Goal: Register for event/course: Sign up to attend an event or enroll in a course

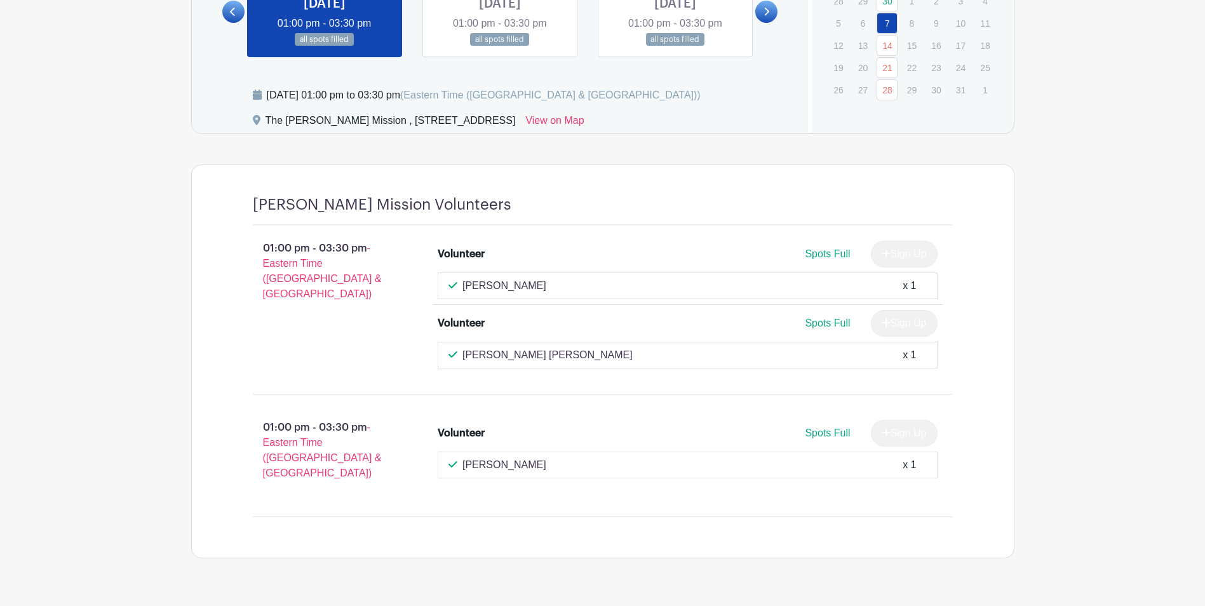
scroll to position [762, 0]
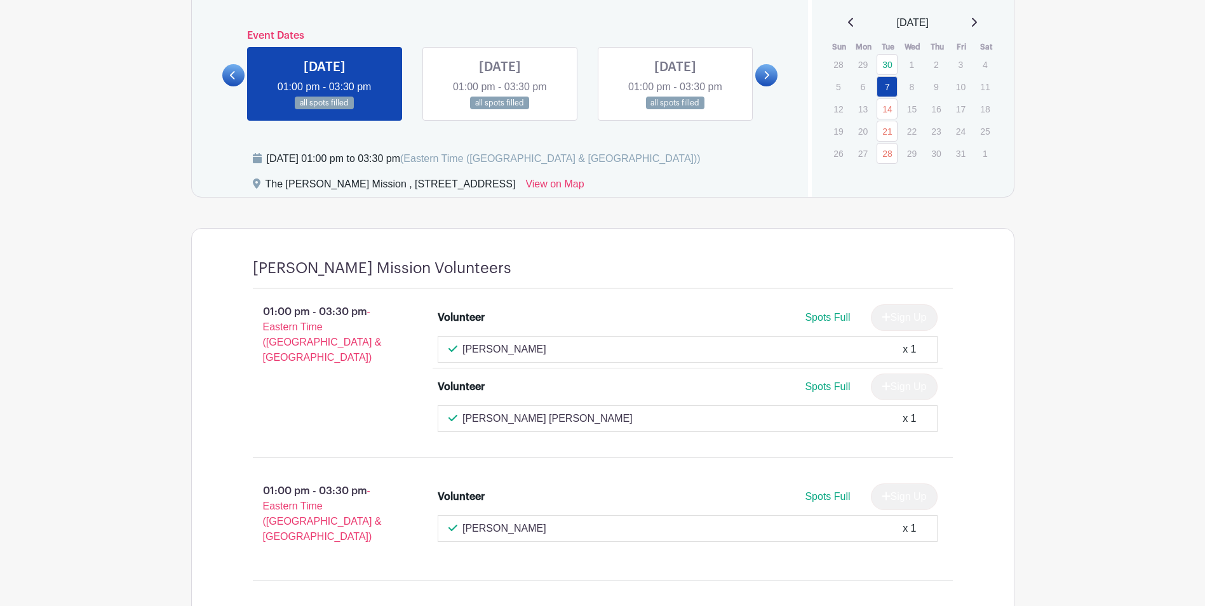
click at [500, 110] on link at bounding box center [500, 110] width 0 height 0
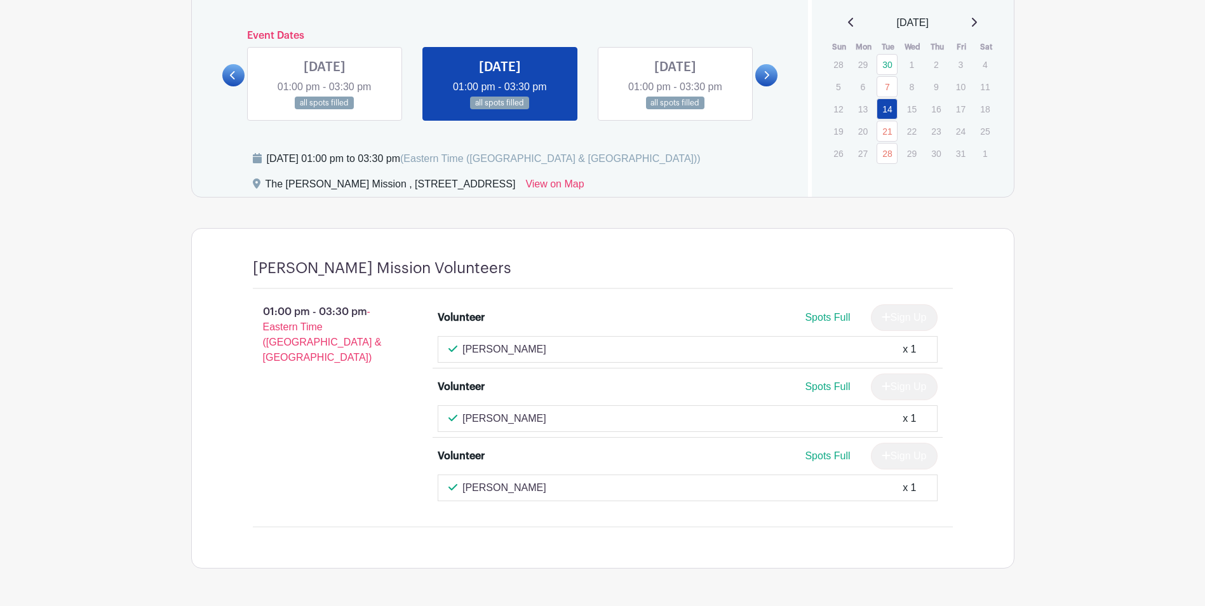
click at [758, 74] on link at bounding box center [766, 75] width 22 height 22
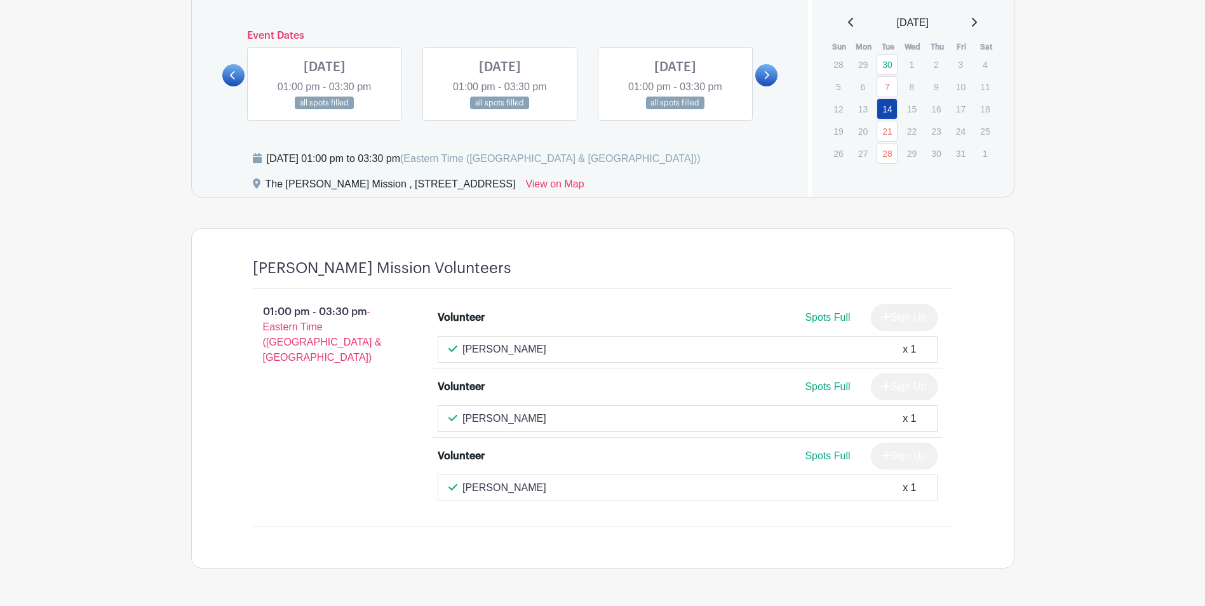
click at [500, 110] on link at bounding box center [500, 110] width 0 height 0
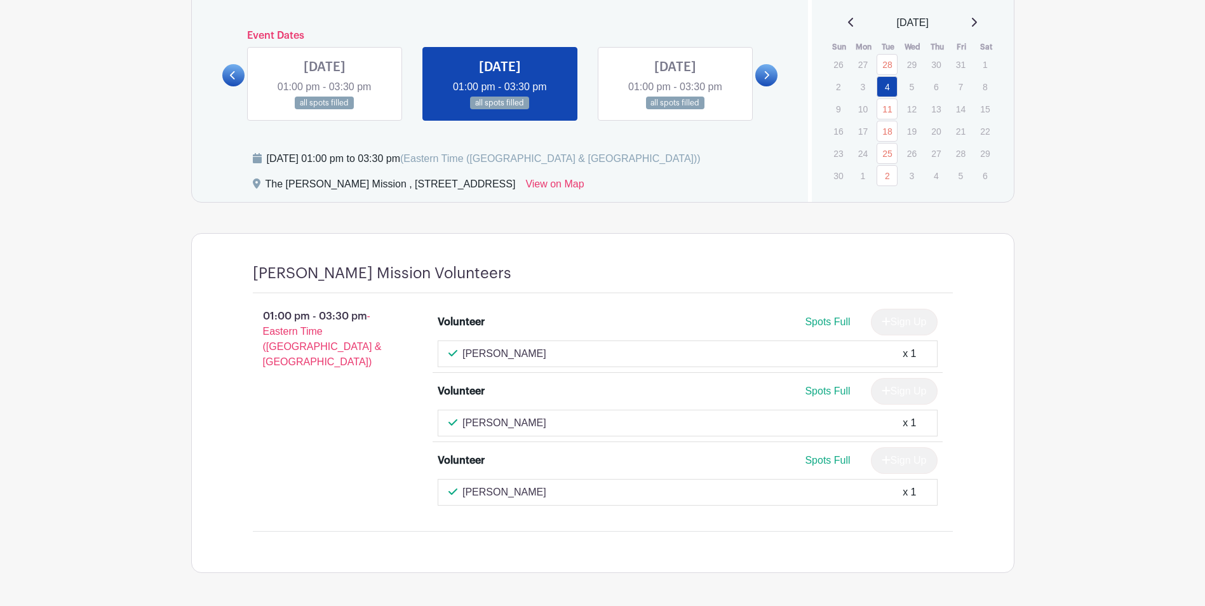
click at [675, 110] on link at bounding box center [675, 110] width 0 height 0
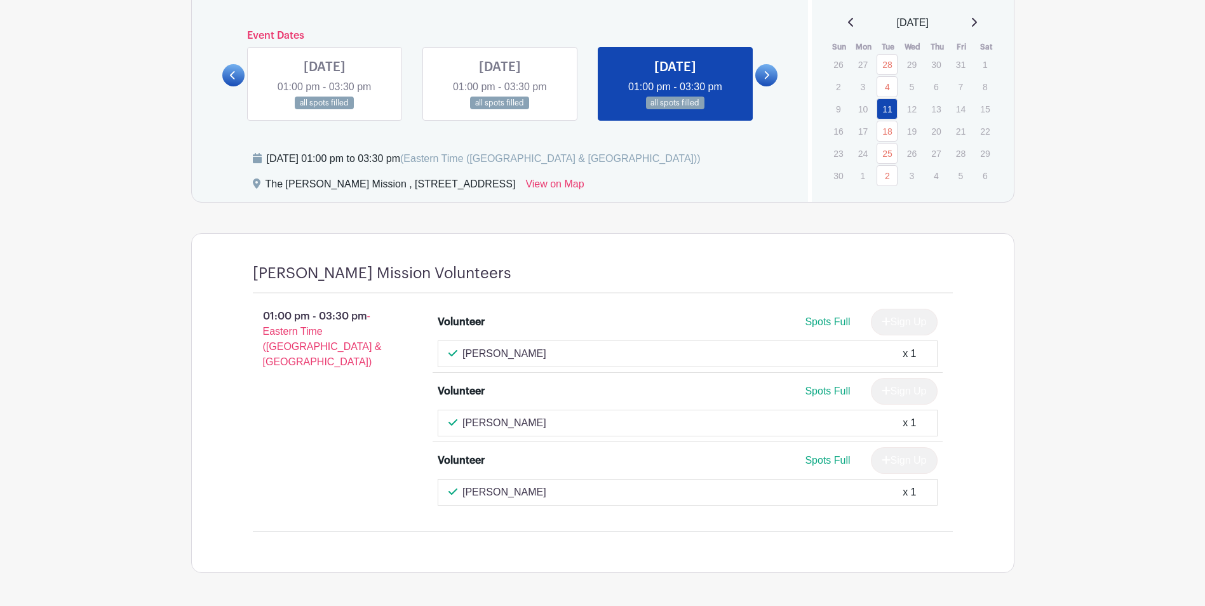
click at [769, 79] on icon at bounding box center [767, 76] width 6 height 10
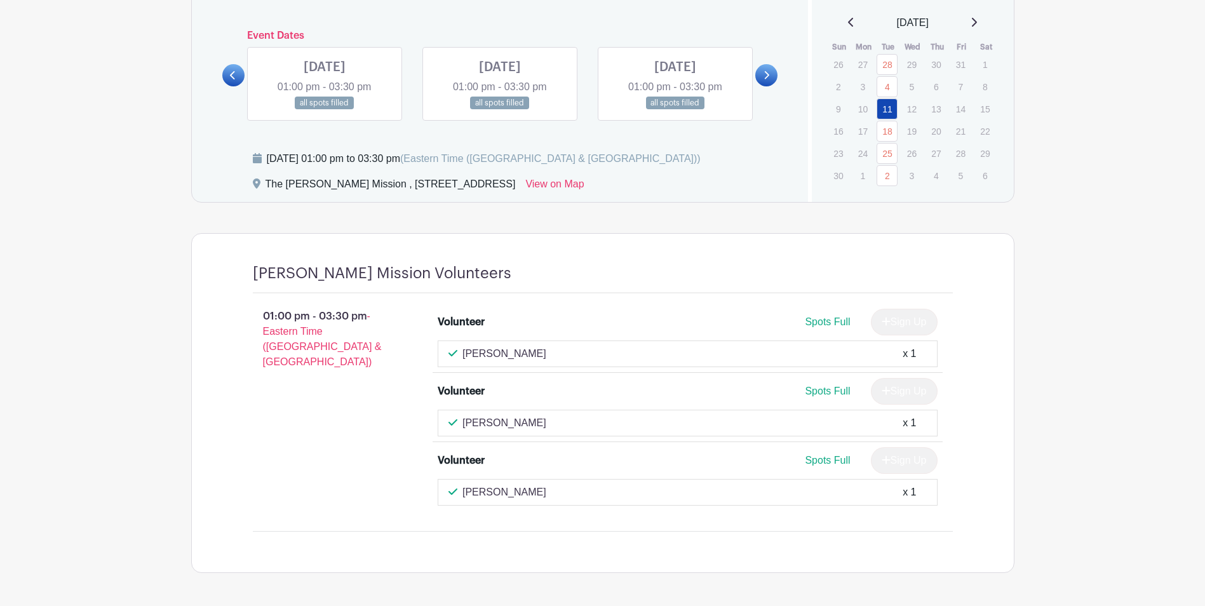
click at [769, 77] on icon at bounding box center [767, 76] width 6 height 10
click at [325, 110] on link at bounding box center [325, 110] width 0 height 0
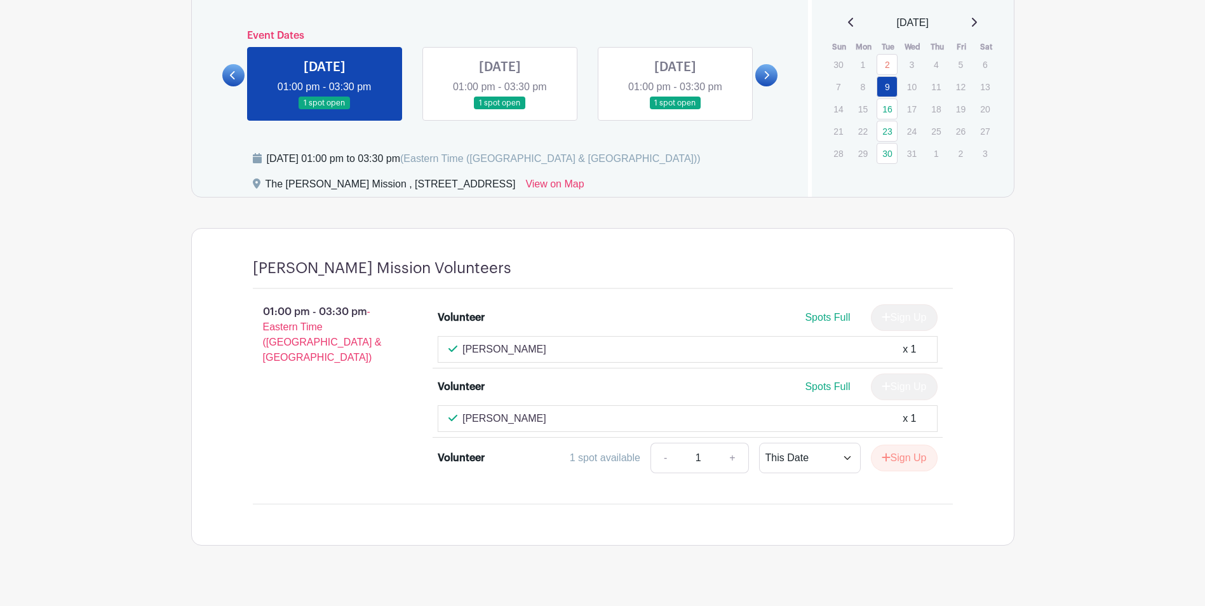
click at [500, 110] on link at bounding box center [500, 110] width 0 height 0
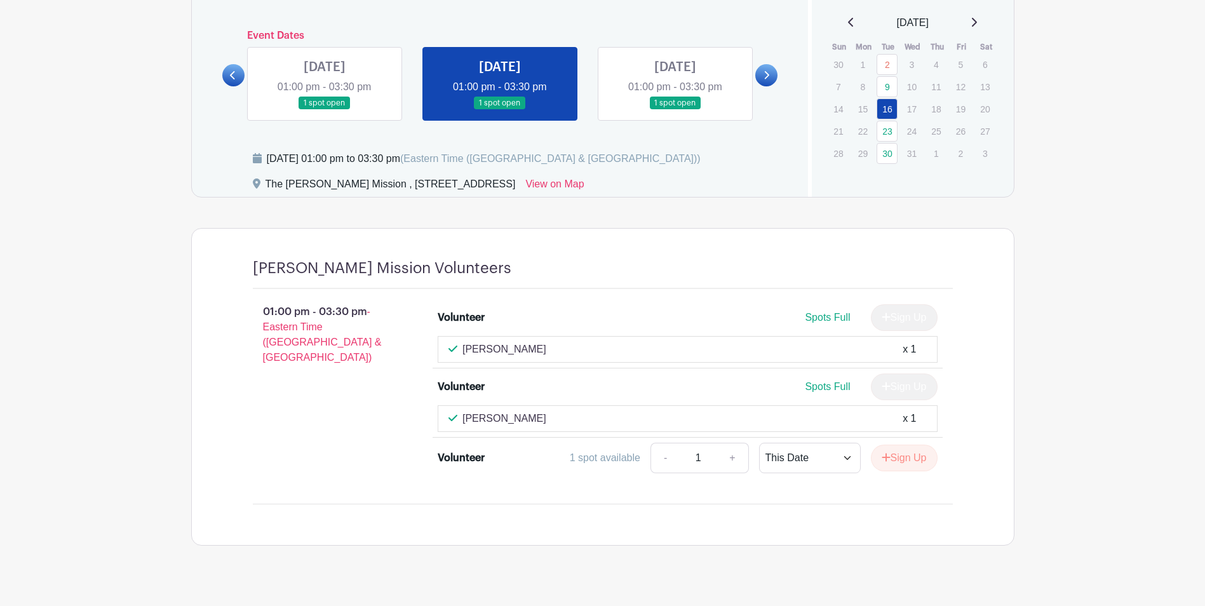
click at [675, 110] on link at bounding box center [675, 110] width 0 height 0
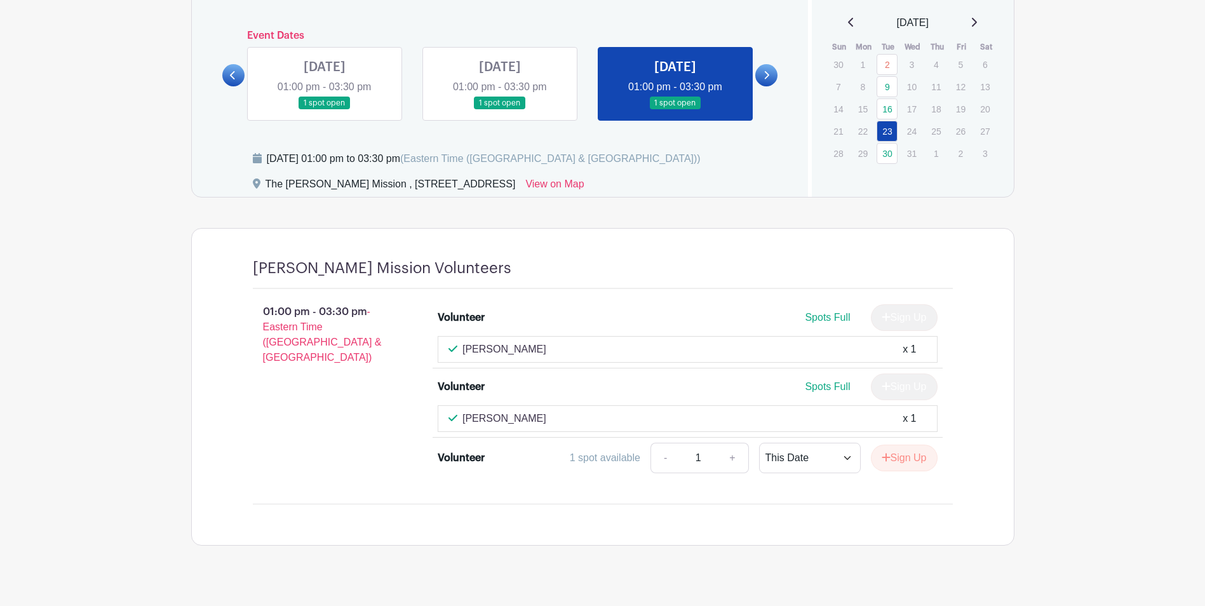
click at [764, 75] on icon at bounding box center [767, 76] width 6 height 10
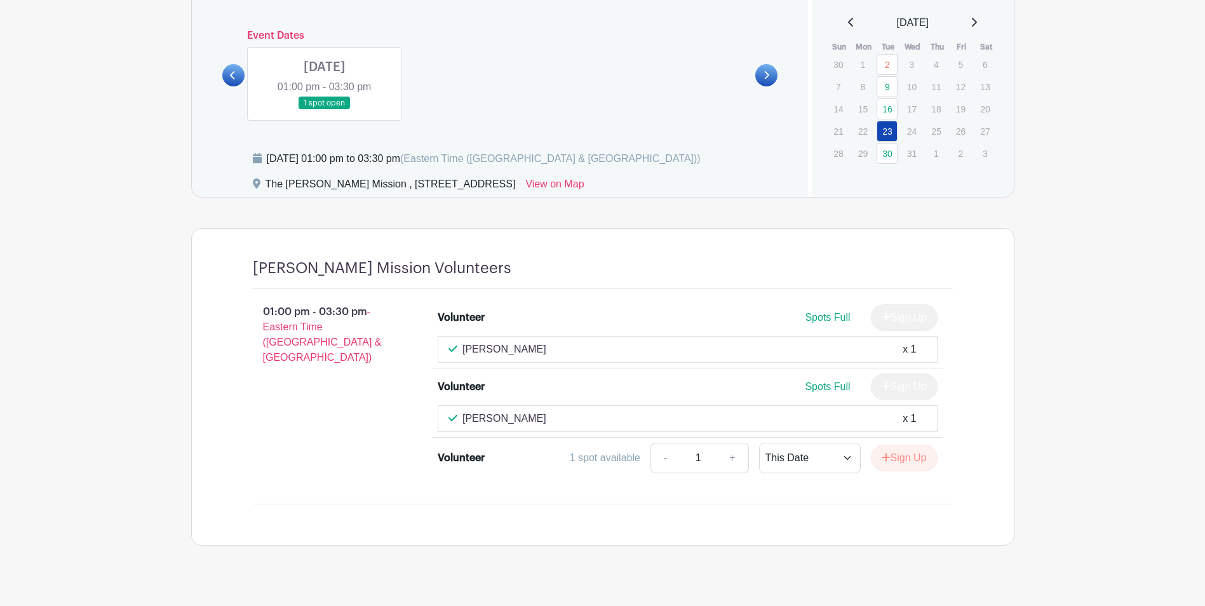
click at [325, 110] on link at bounding box center [325, 110] width 0 height 0
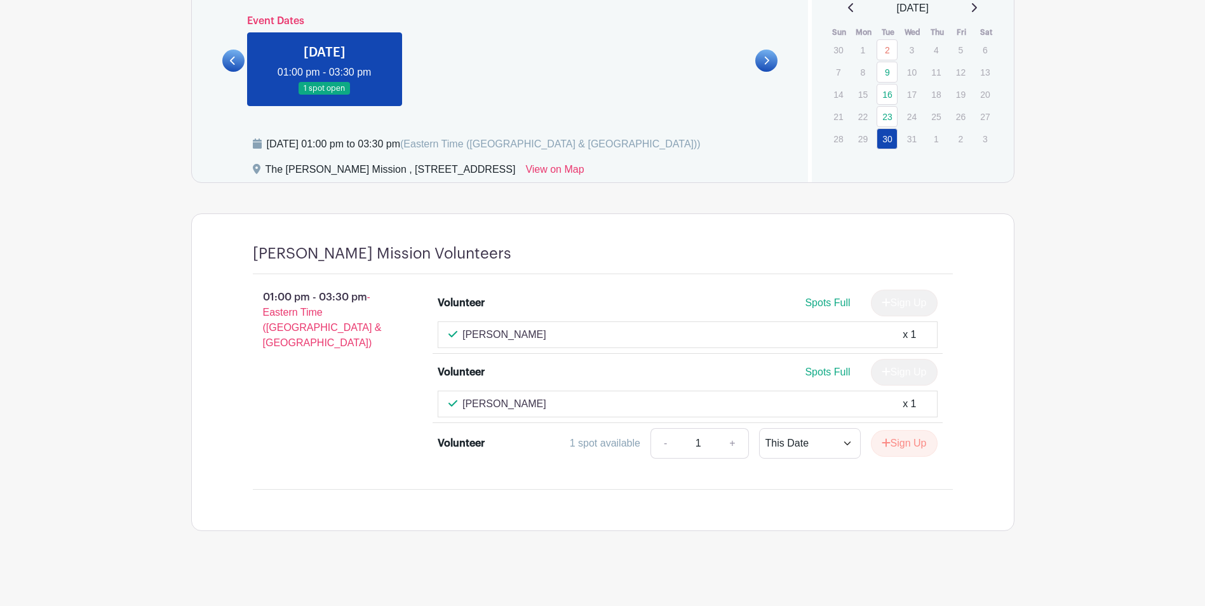
scroll to position [781, 0]
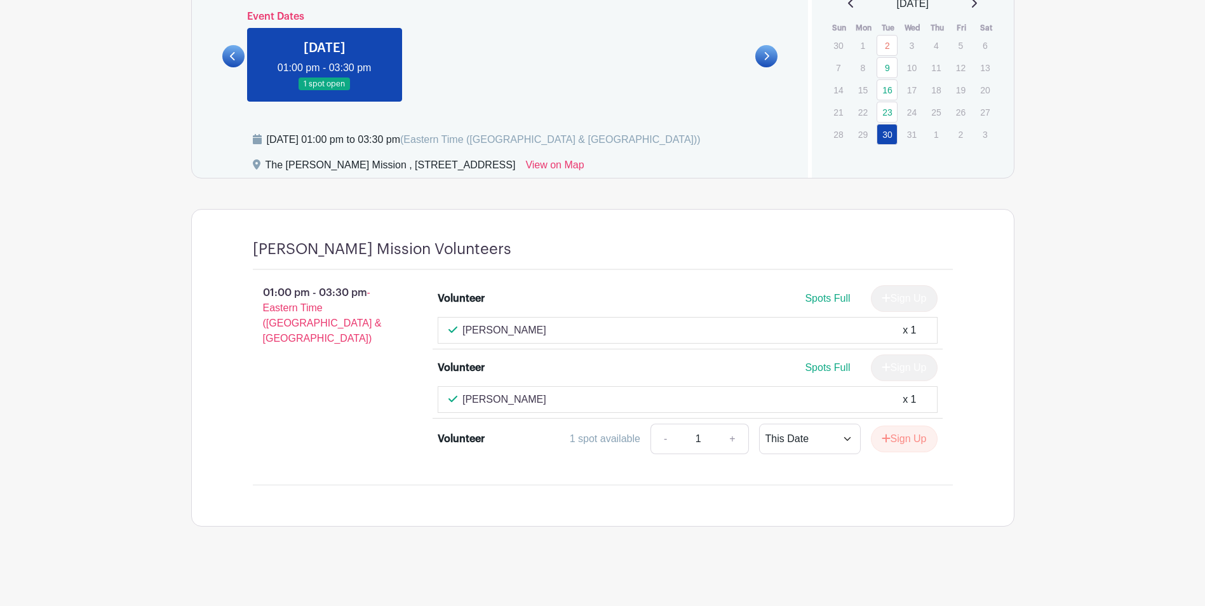
click at [904, 297] on div "Sign Up" at bounding box center [899, 298] width 77 height 27
click at [894, 440] on button "Sign Up" at bounding box center [904, 439] width 67 height 27
click at [919, 436] on icon at bounding box center [919, 438] width 9 height 10
click at [884, 64] on link "9" at bounding box center [887, 67] width 21 height 21
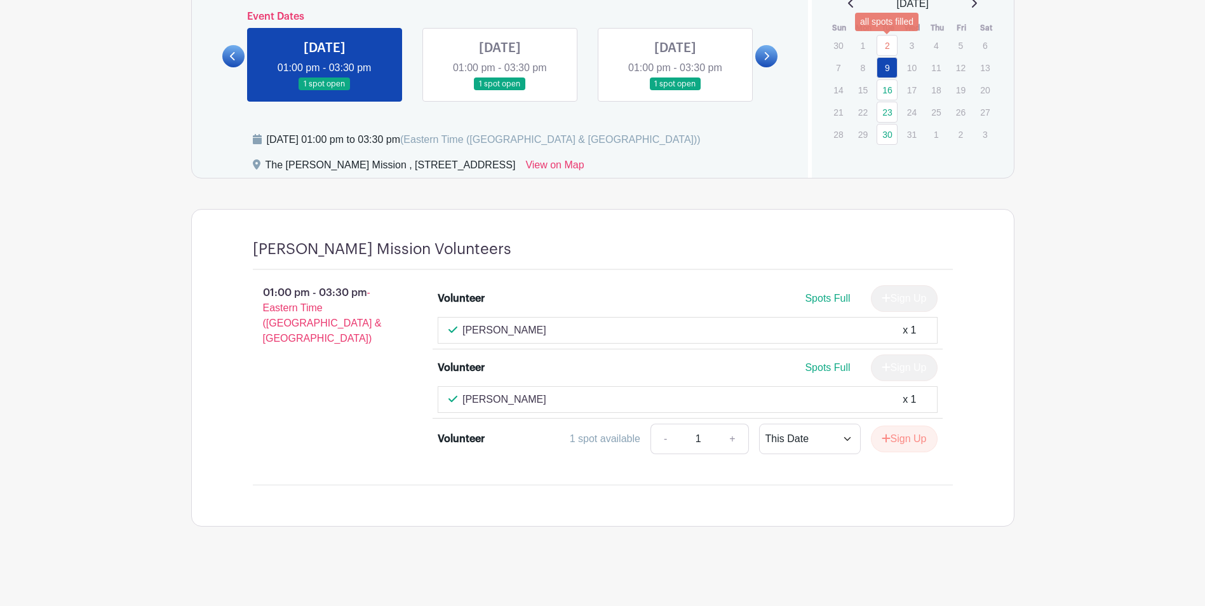
click at [885, 41] on link "2" at bounding box center [887, 45] width 21 height 21
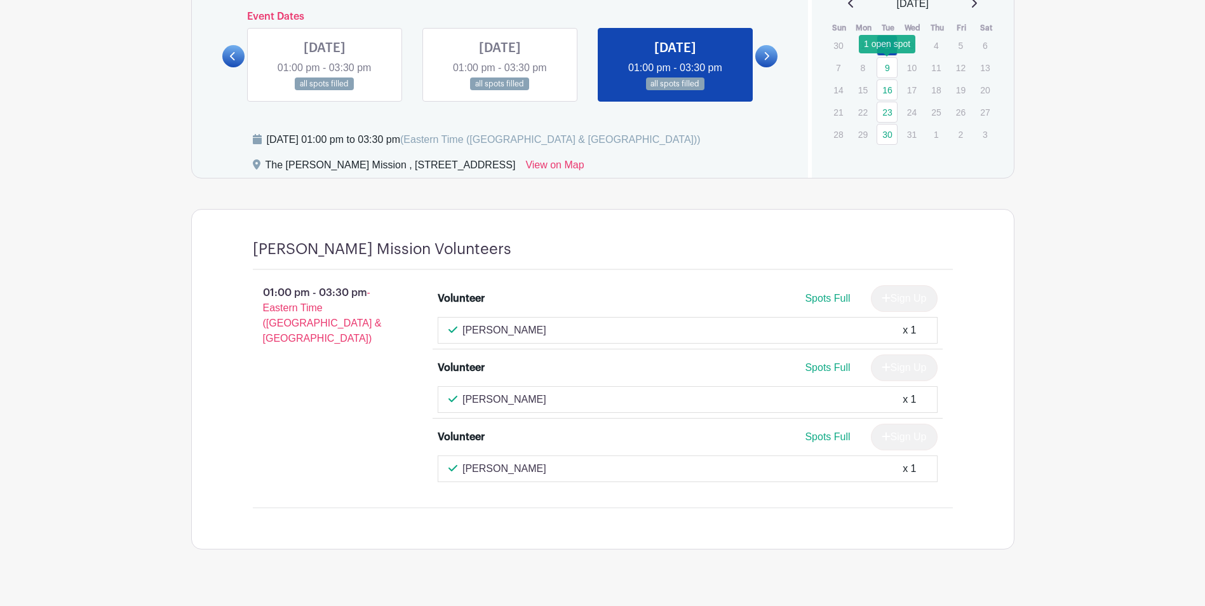
click at [886, 61] on link "9" at bounding box center [887, 67] width 21 height 21
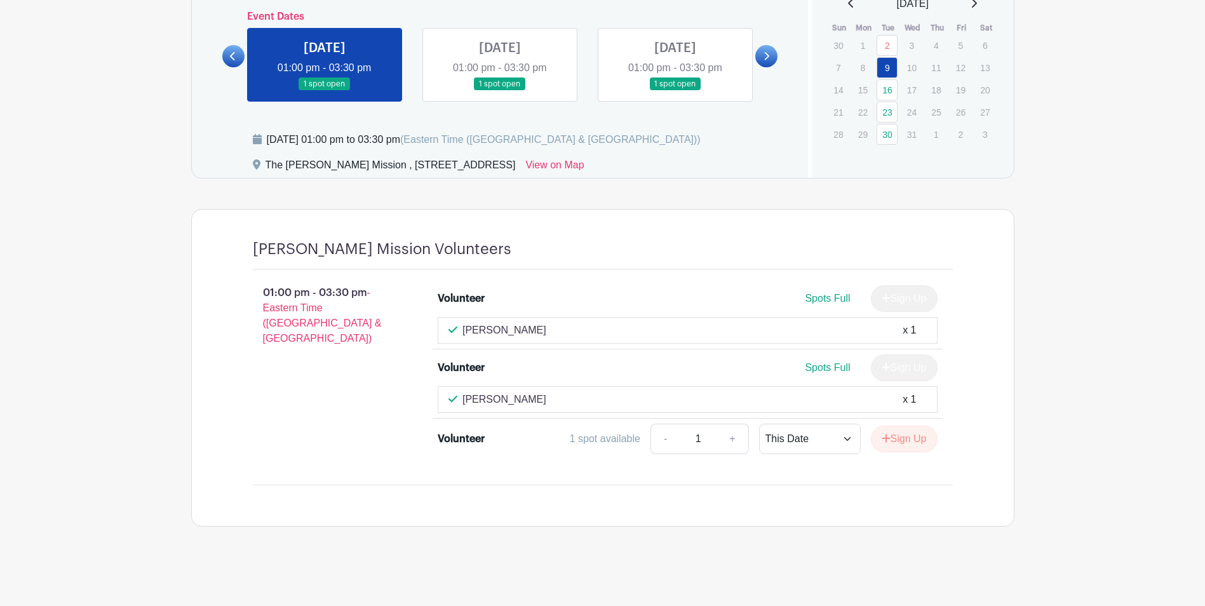
click at [841, 1] on div "[DATE]" at bounding box center [913, 3] width 172 height 15
click at [848, 1] on icon at bounding box center [851, 3] width 6 height 10
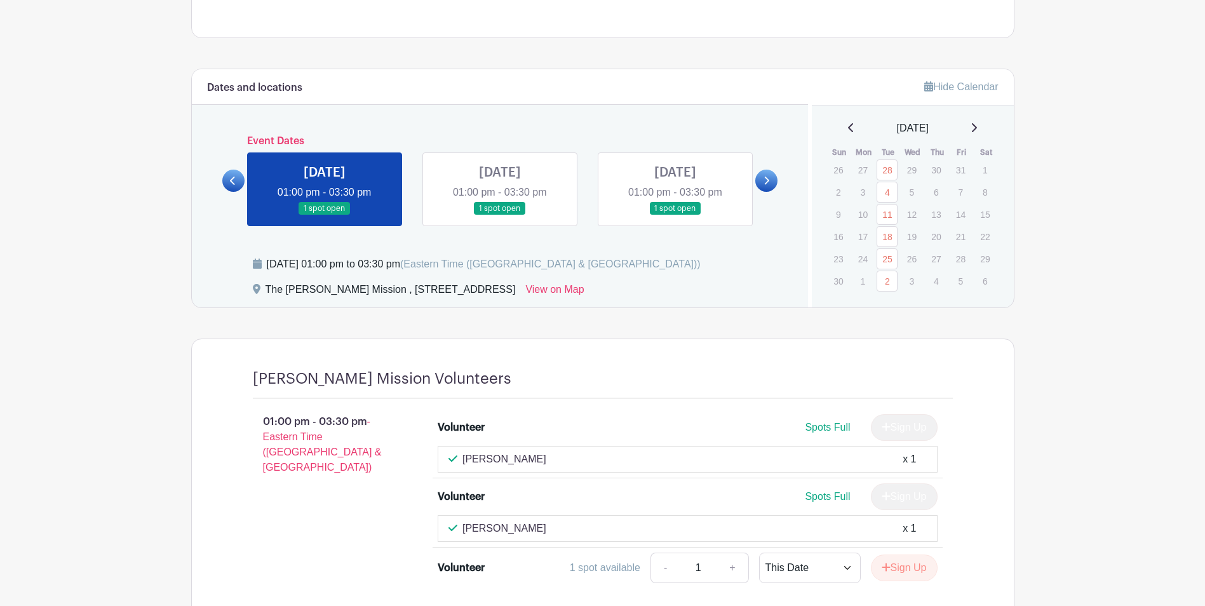
scroll to position [654, 0]
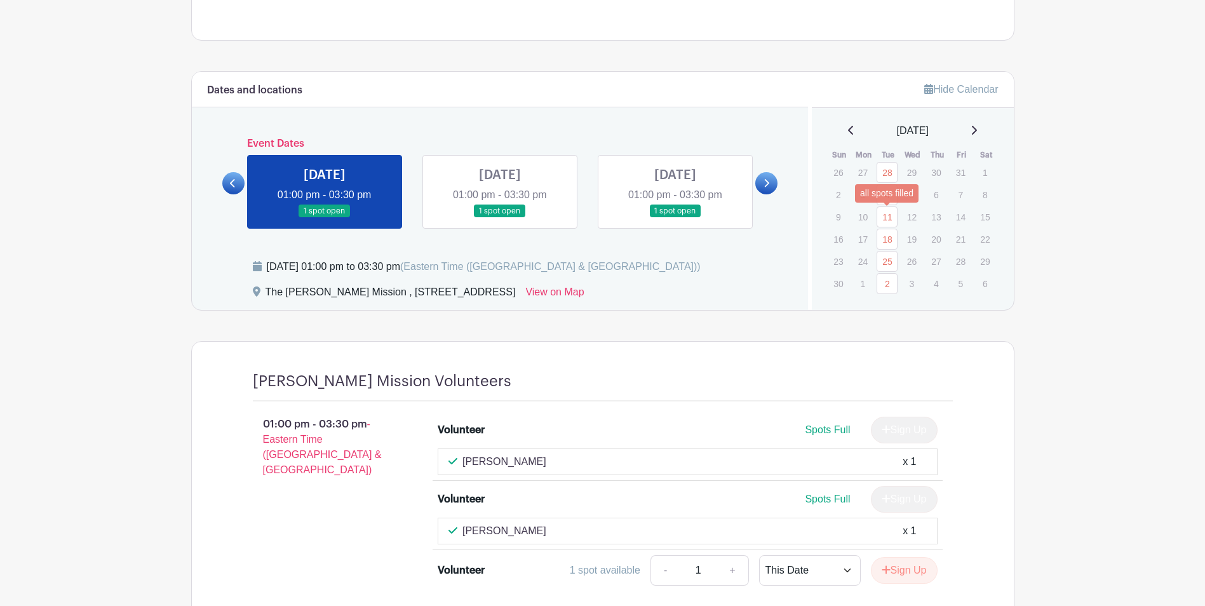
click at [887, 199] on link "4" at bounding box center [887, 194] width 21 height 21
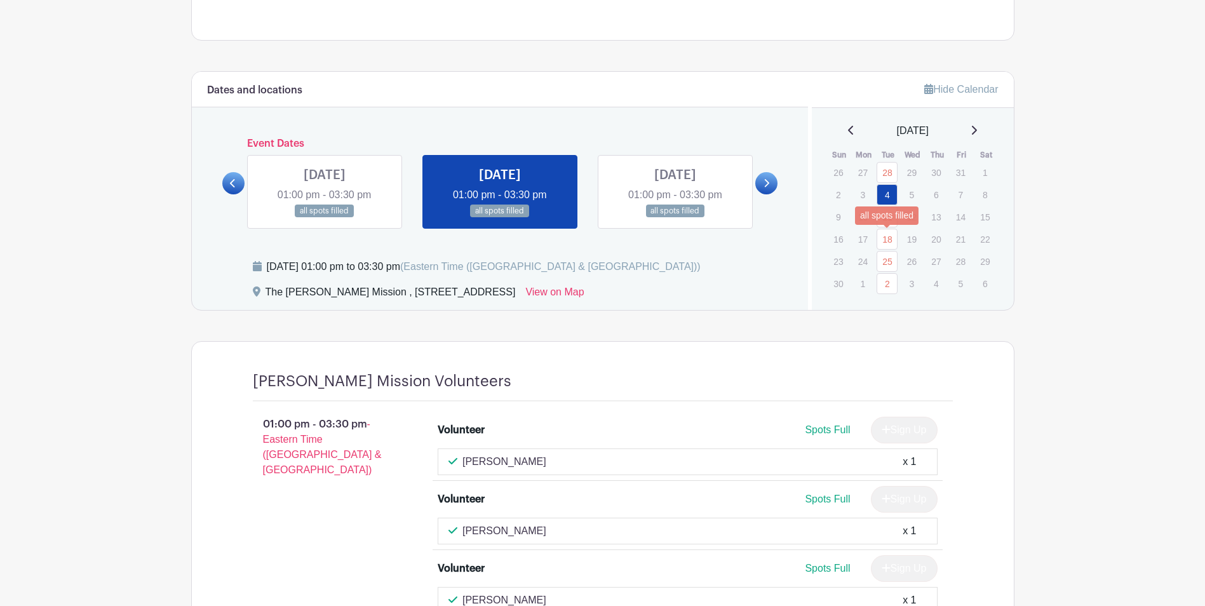
click at [886, 230] on link "18" at bounding box center [887, 239] width 21 height 21
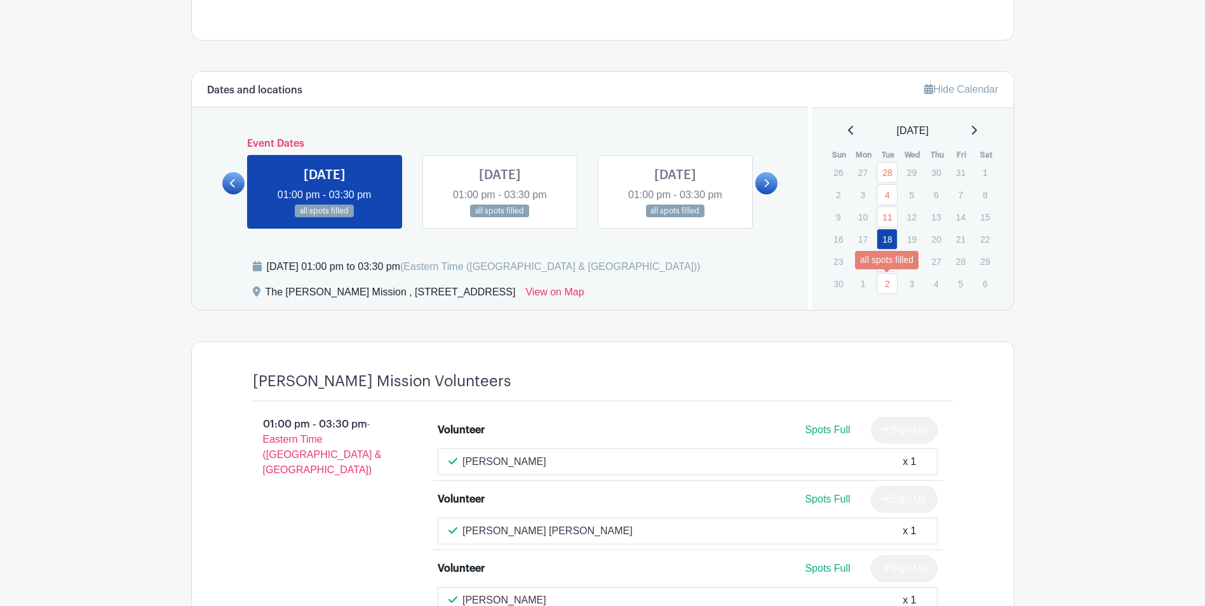
click at [884, 274] on link "2" at bounding box center [887, 283] width 21 height 21
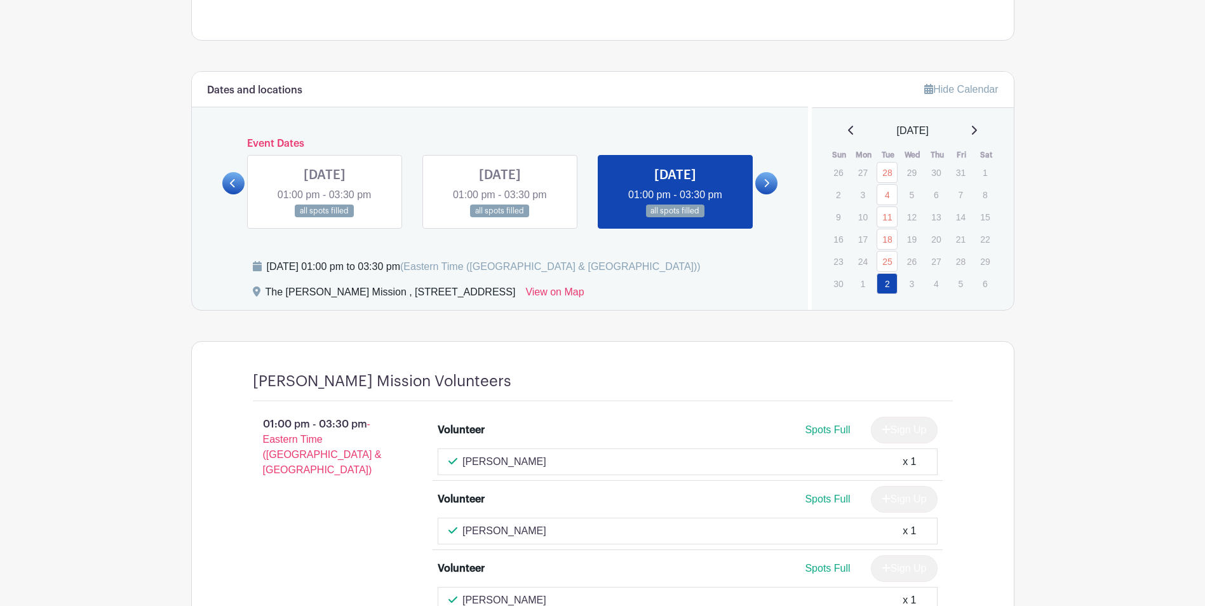
click at [984, 121] on div "Hide Calendar [DATE] Sun Mon Tue Wed Thu Fri Sat 26 27 28 29 30 31 1 2 3 4 5 6 …" at bounding box center [911, 191] width 206 height 238
click at [985, 122] on div "Hide Calendar [DATE] Sun Mon Tue Wed Thu Fri Sat 26 27 28 29 30 31 1 2 3 4 5 6 …" at bounding box center [911, 191] width 206 height 238
click at [984, 125] on div "[DATE]" at bounding box center [913, 130] width 172 height 15
click at [977, 130] on icon at bounding box center [974, 130] width 6 height 10
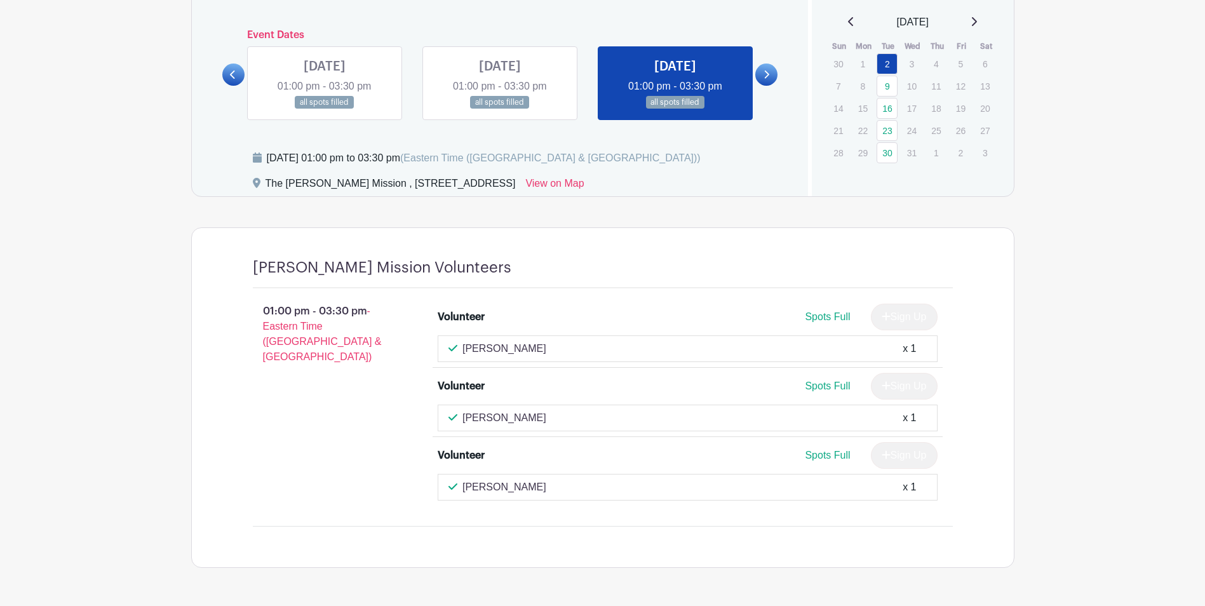
scroll to position [741, 0]
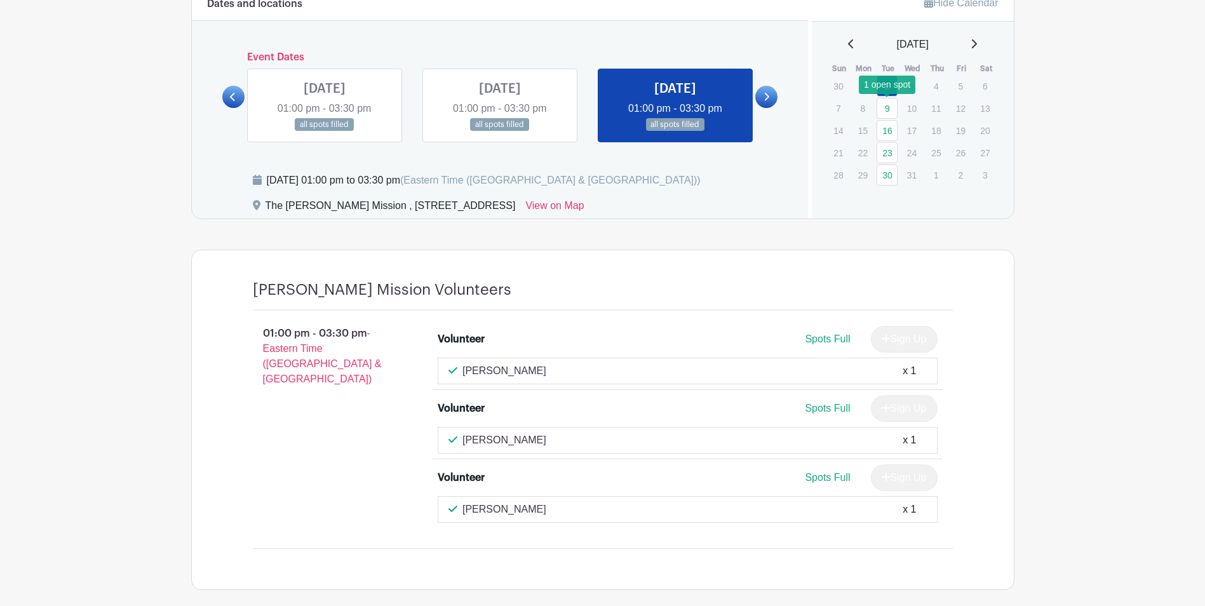
click at [887, 102] on link "9" at bounding box center [887, 108] width 21 height 21
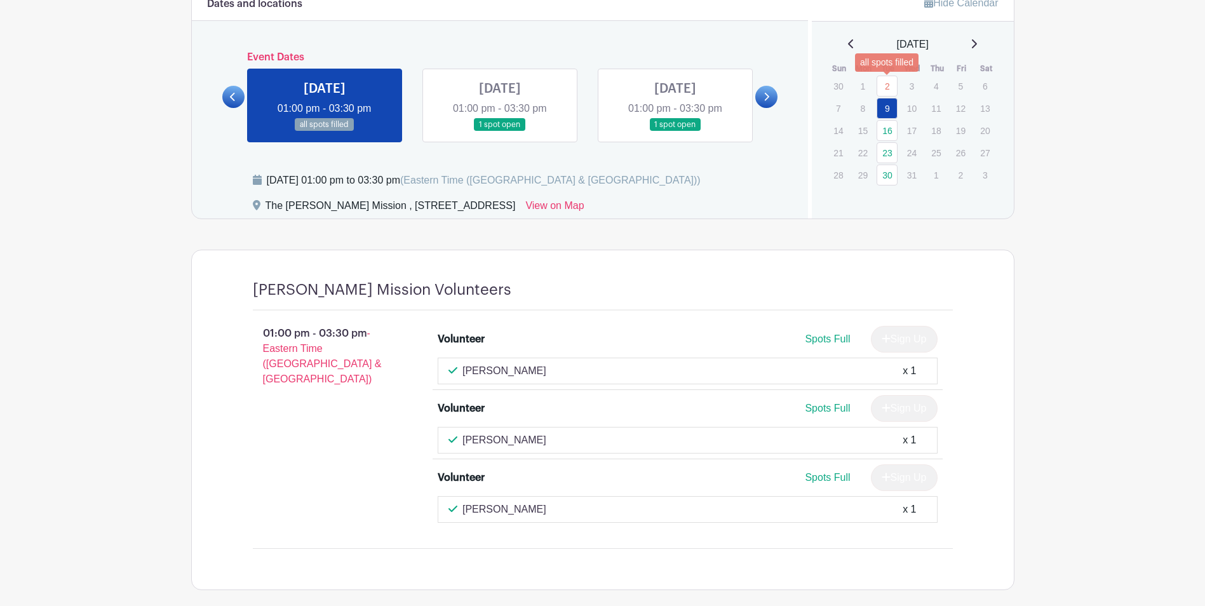
click at [885, 83] on link "2" at bounding box center [887, 86] width 21 height 21
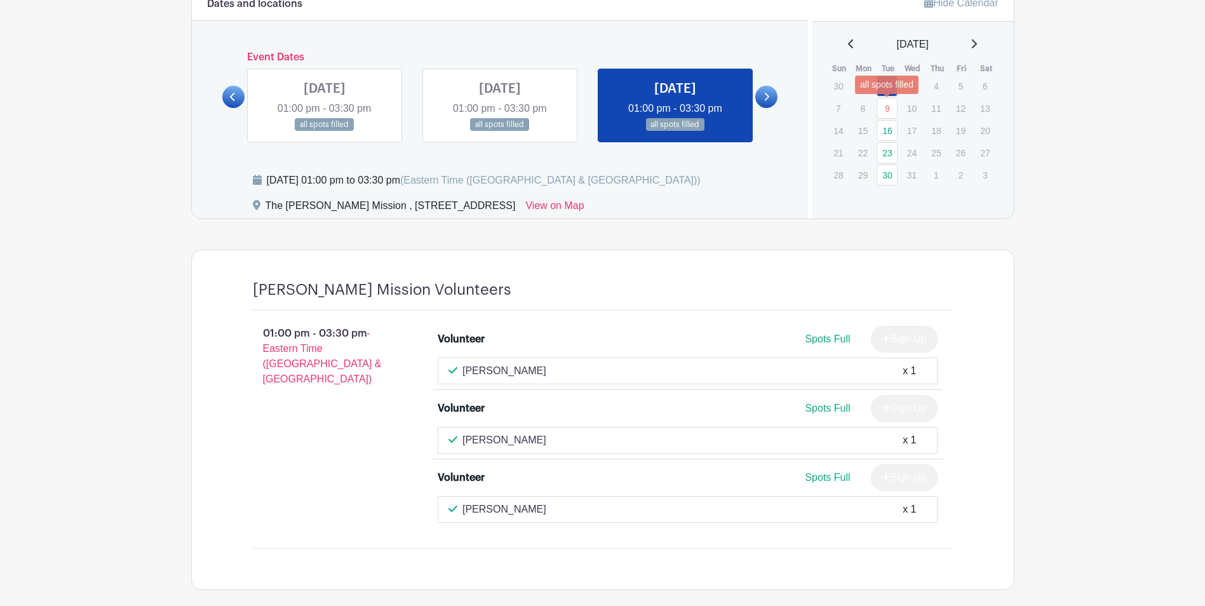
click at [887, 105] on link "9" at bounding box center [887, 108] width 21 height 21
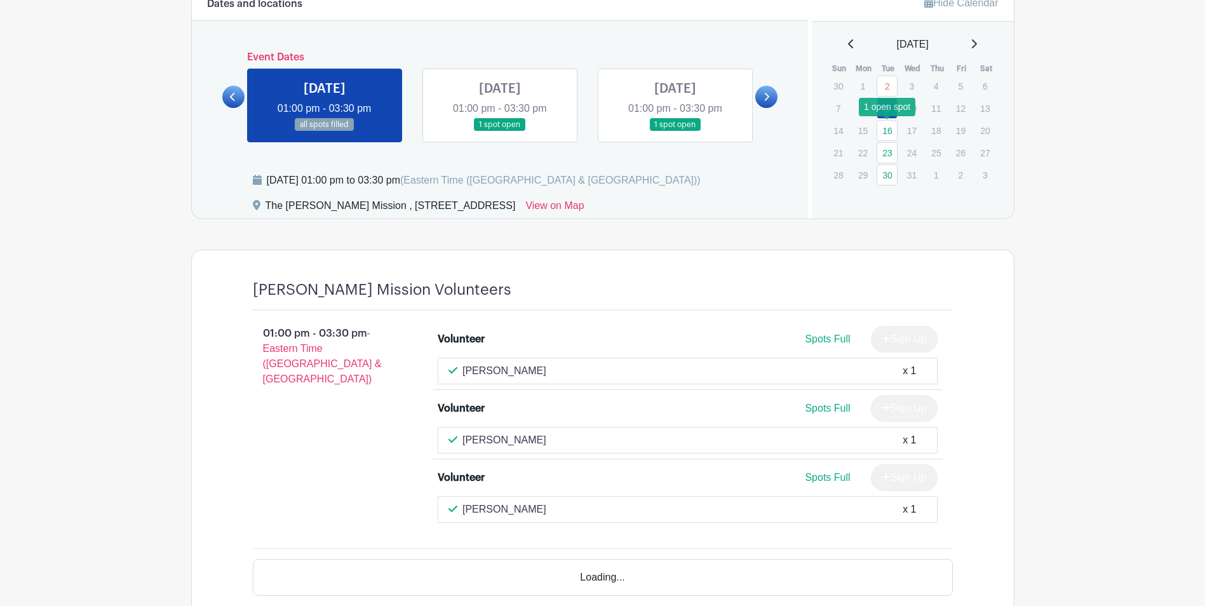
click at [888, 128] on link "16" at bounding box center [887, 130] width 21 height 21
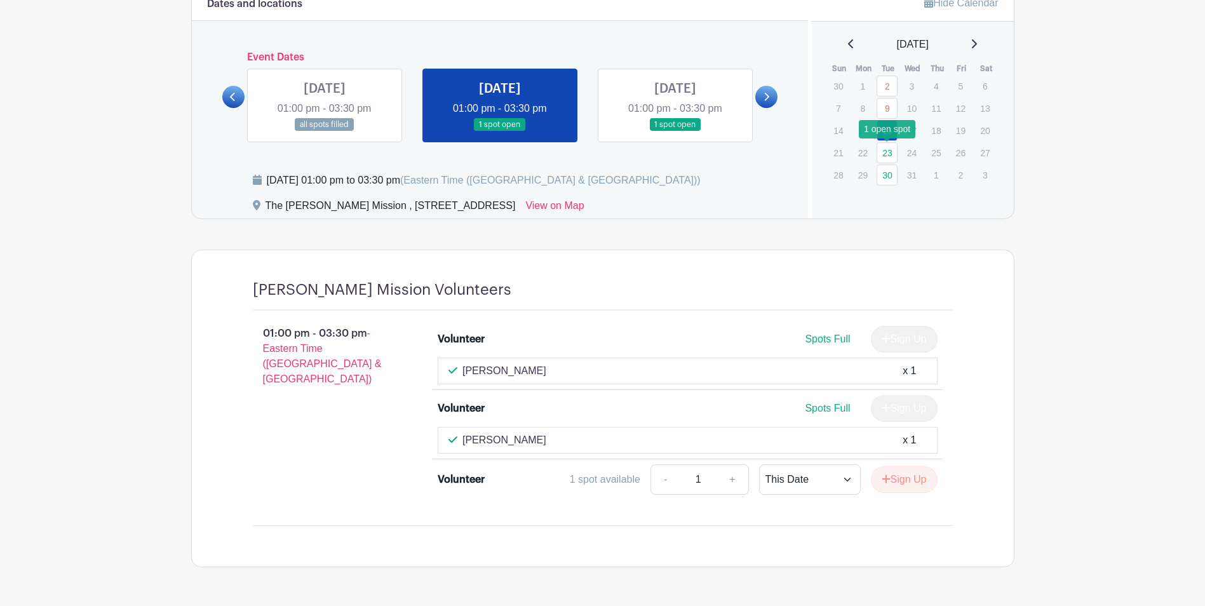
click at [885, 152] on link "23" at bounding box center [887, 152] width 21 height 21
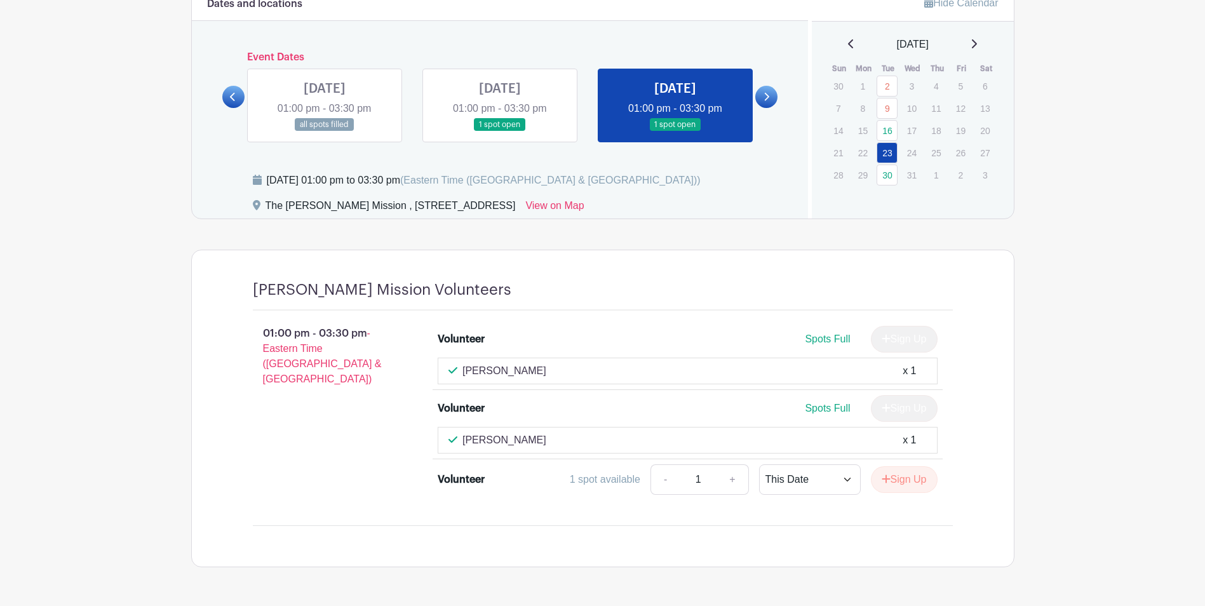
click at [838, 43] on div "[DATE]" at bounding box center [913, 44] width 172 height 15
click at [848, 43] on icon at bounding box center [850, 43] width 5 height 9
click at [848, 44] on icon at bounding box center [851, 44] width 6 height 10
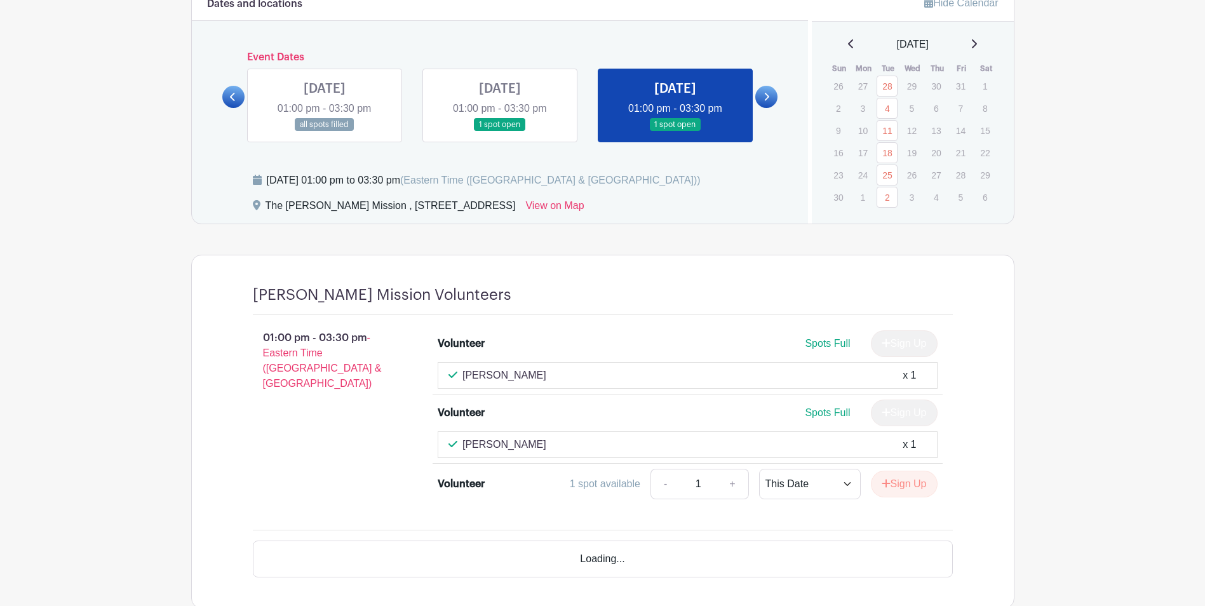
click at [848, 46] on icon at bounding box center [851, 44] width 6 height 10
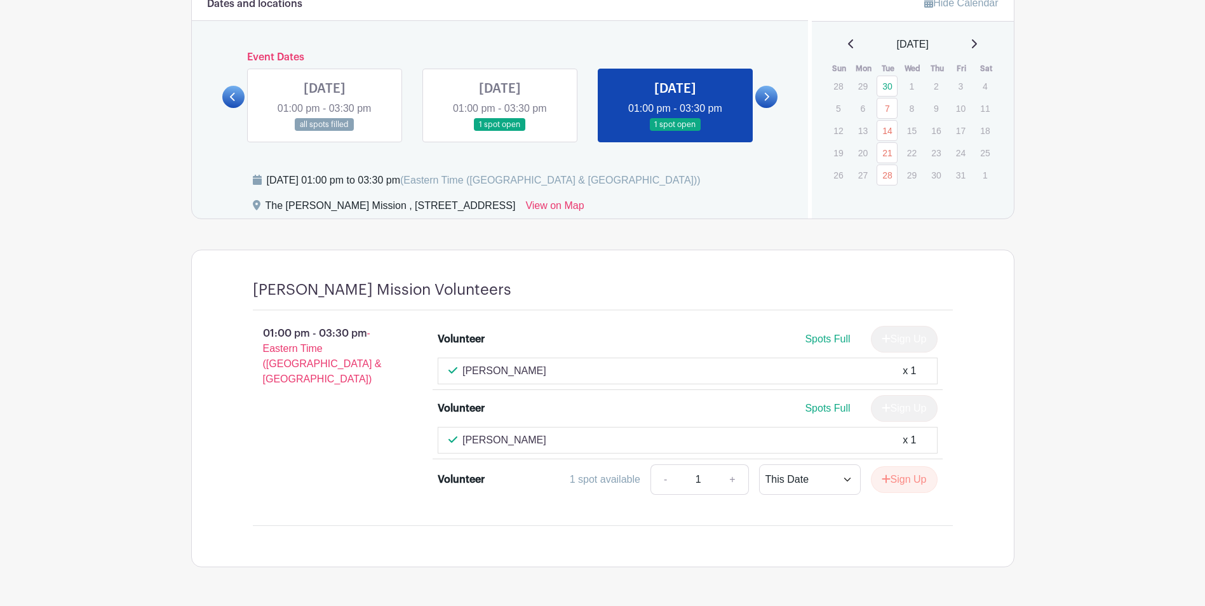
click at [848, 46] on icon at bounding box center [850, 43] width 5 height 9
click at [977, 47] on icon at bounding box center [974, 43] width 5 height 9
click at [848, 40] on icon at bounding box center [850, 43] width 5 height 9
click at [888, 84] on link "2" at bounding box center [887, 86] width 21 height 21
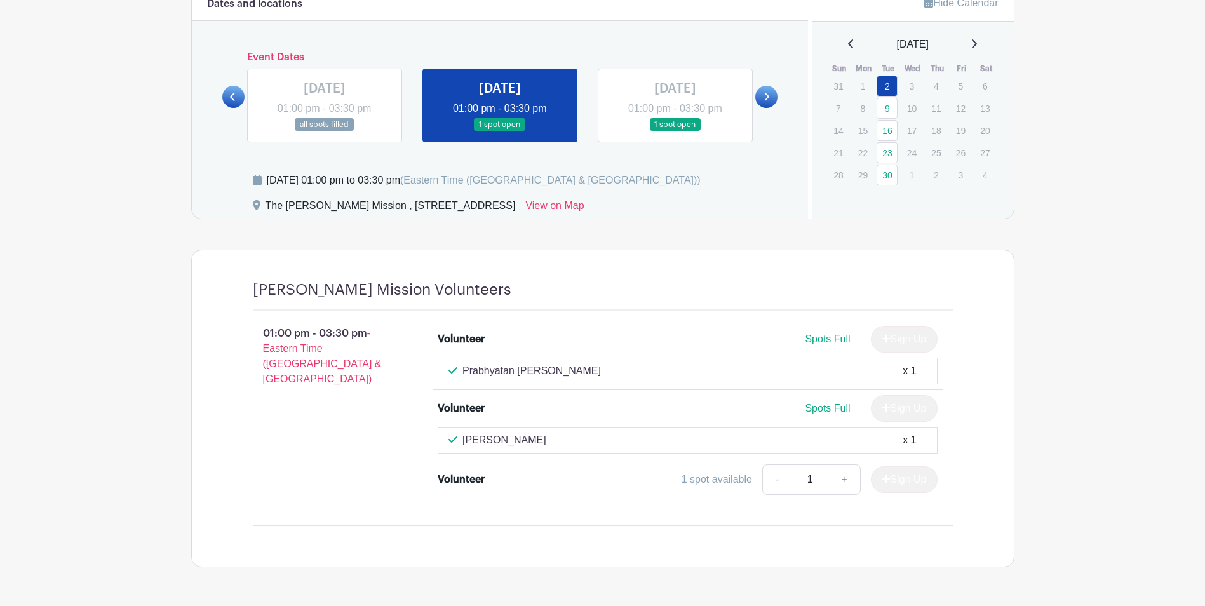
click at [977, 43] on icon at bounding box center [974, 44] width 6 height 10
click at [887, 86] on link "30" at bounding box center [887, 86] width 21 height 21
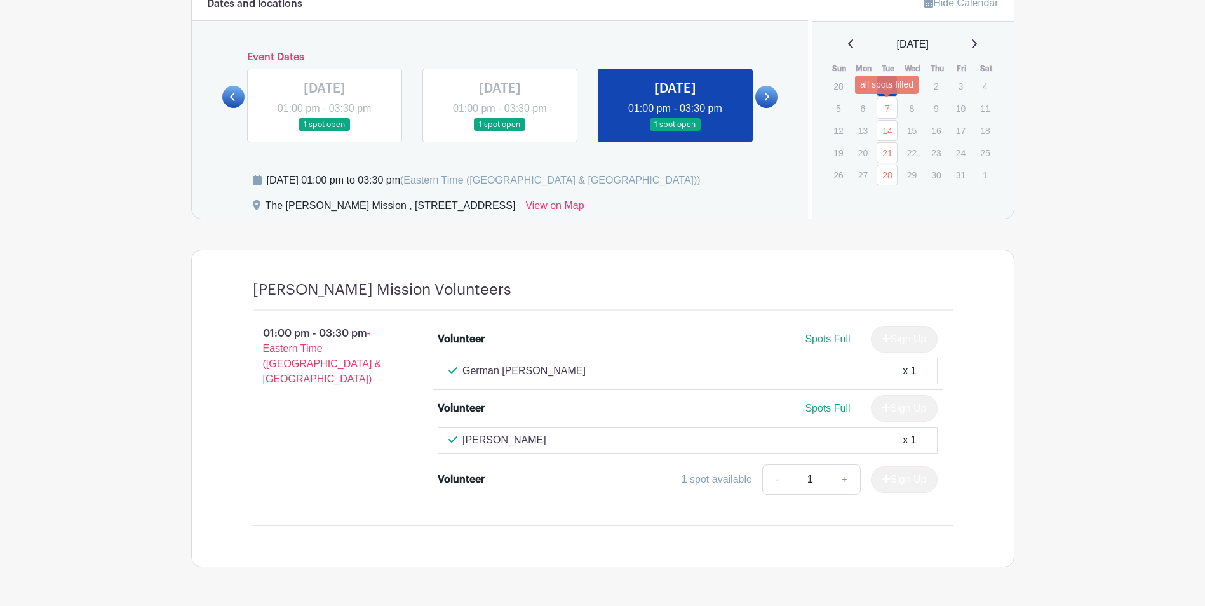
click at [890, 105] on link "7" at bounding box center [887, 108] width 21 height 21
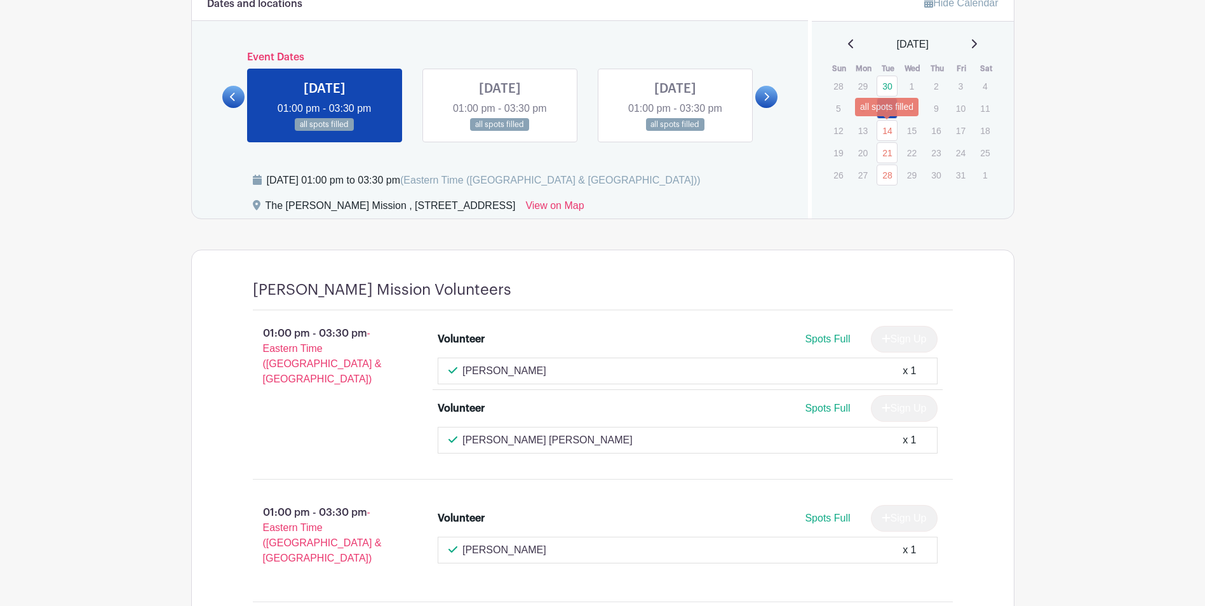
click at [891, 132] on link "14" at bounding box center [887, 130] width 21 height 21
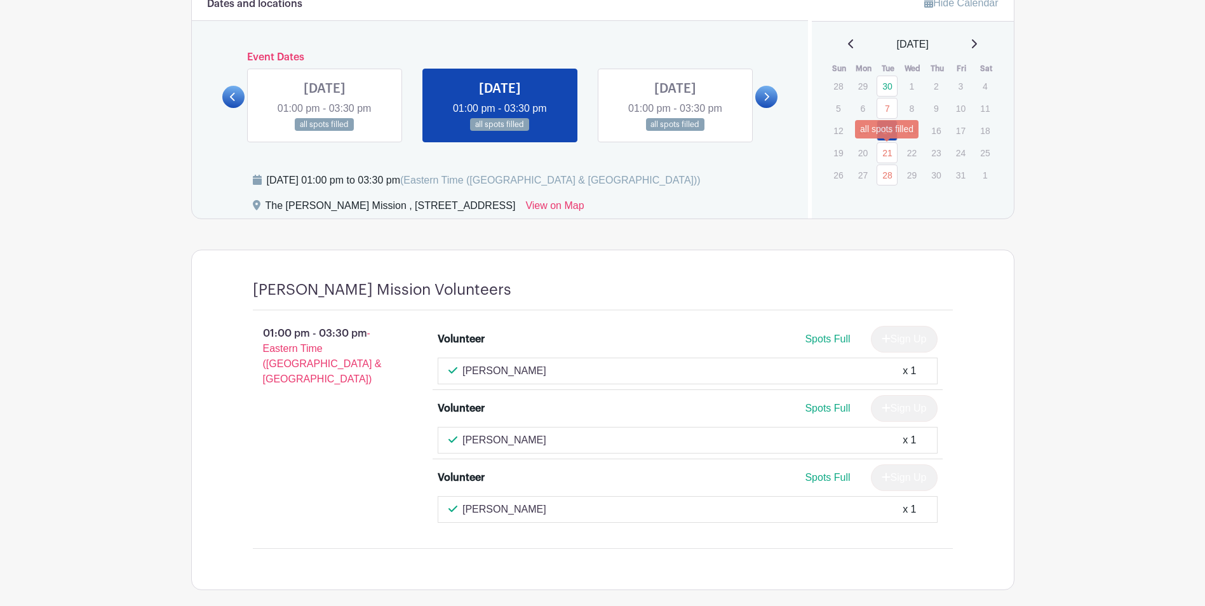
click at [888, 147] on link "21" at bounding box center [887, 152] width 21 height 21
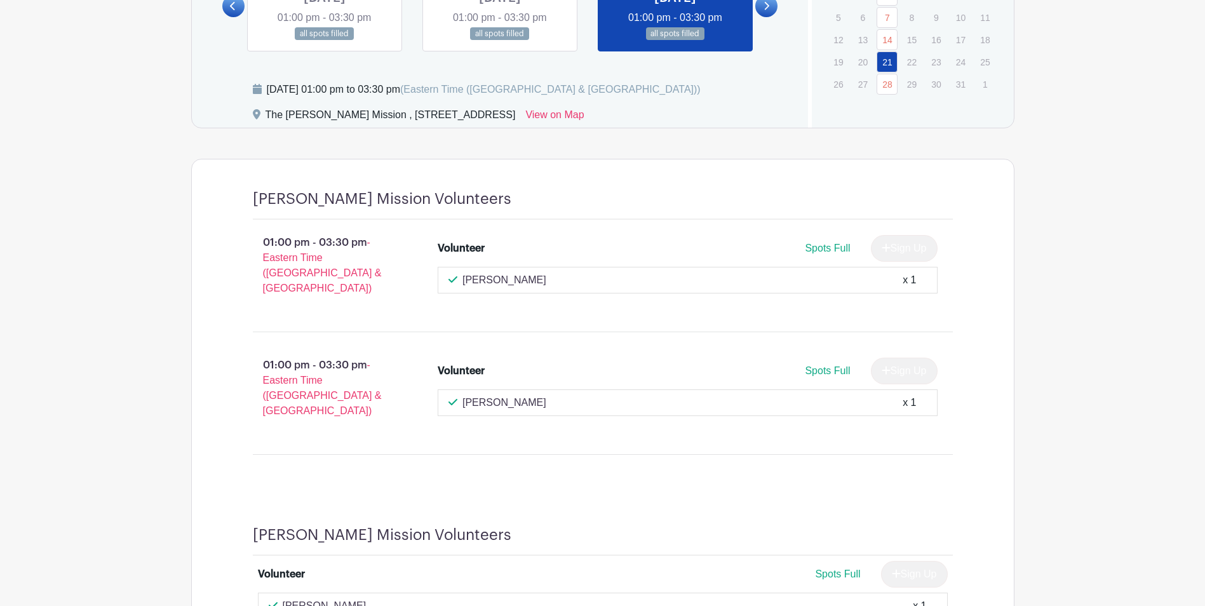
scroll to position [809, 0]
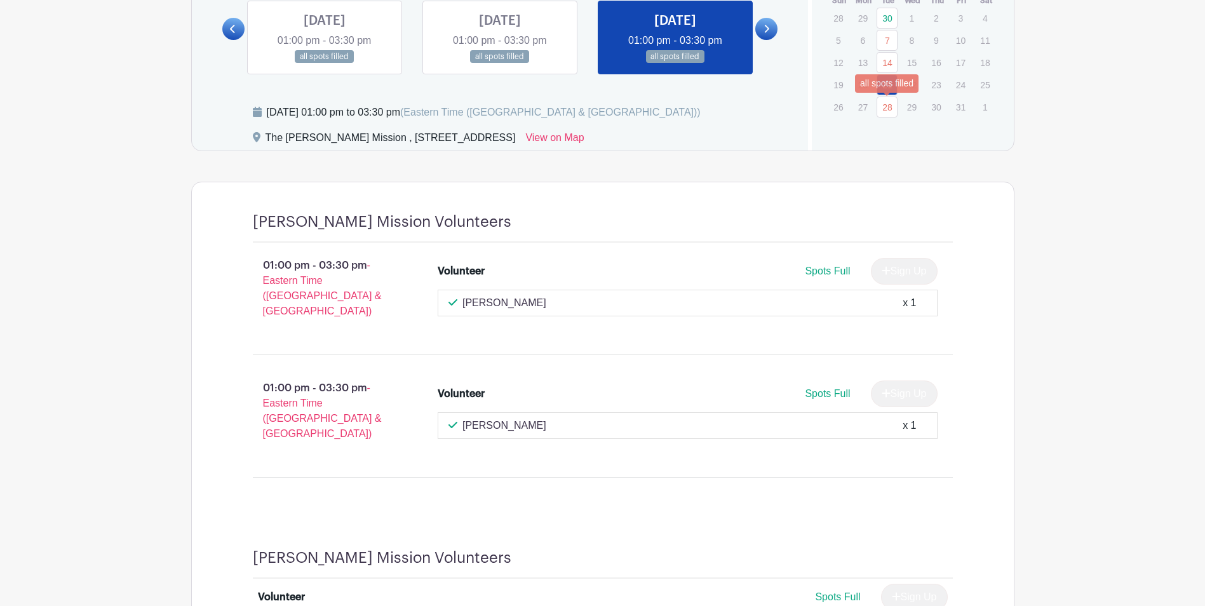
click at [892, 105] on link "28" at bounding box center [887, 107] width 21 height 21
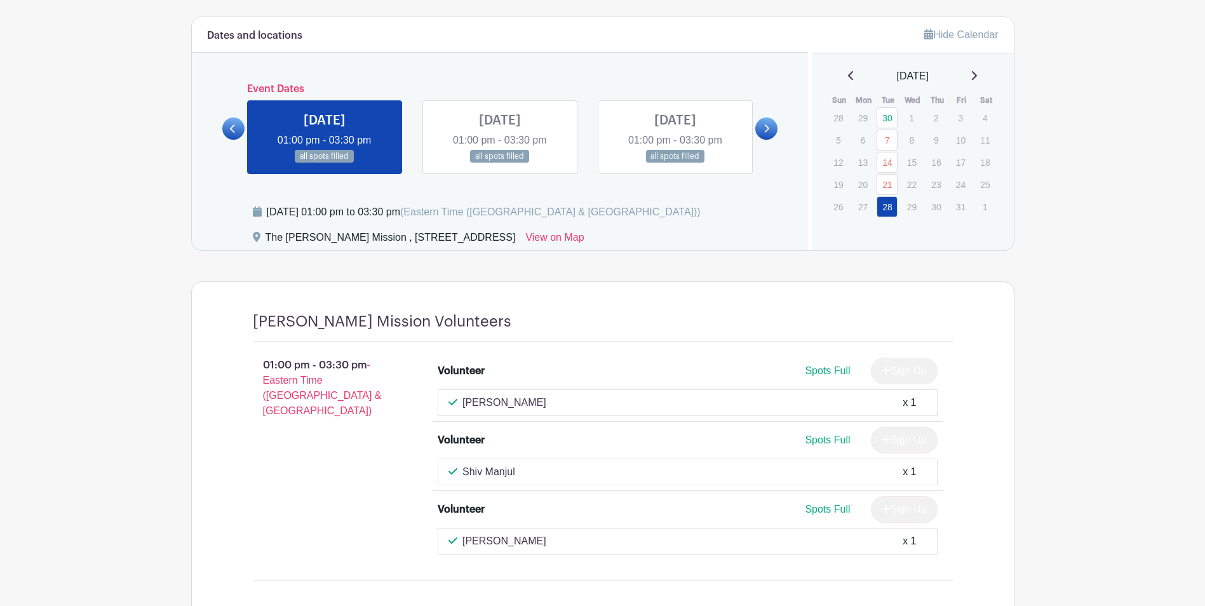
scroll to position [677, 0]
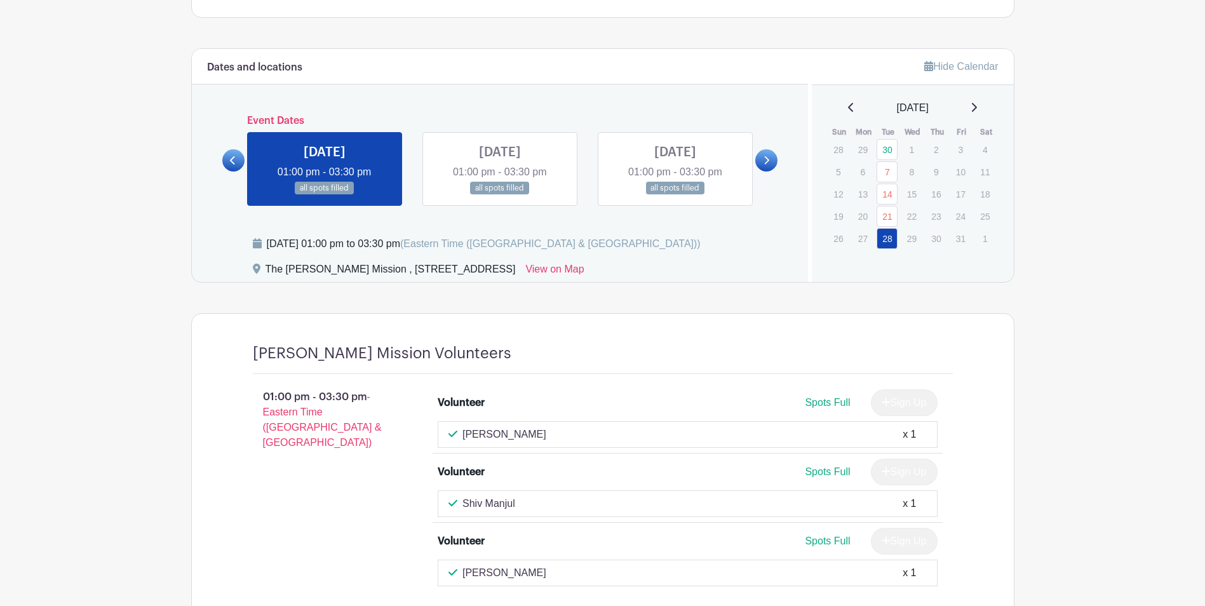
click at [977, 105] on icon at bounding box center [974, 107] width 6 height 10
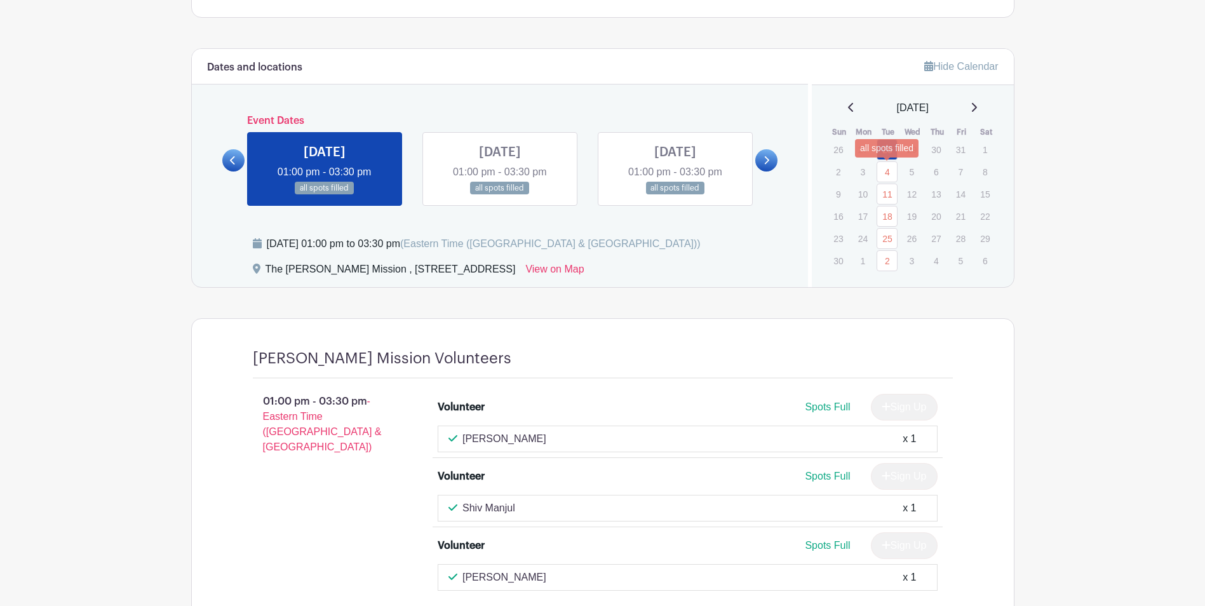
click at [889, 172] on link "4" at bounding box center [887, 171] width 21 height 21
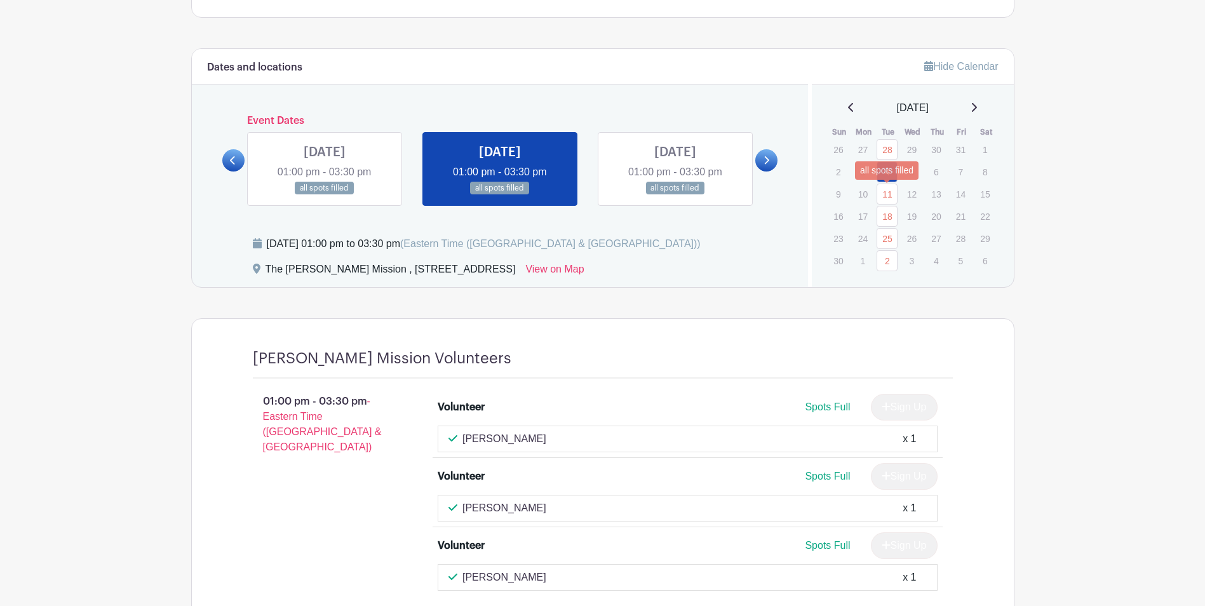
click at [890, 192] on link "11" at bounding box center [887, 194] width 21 height 21
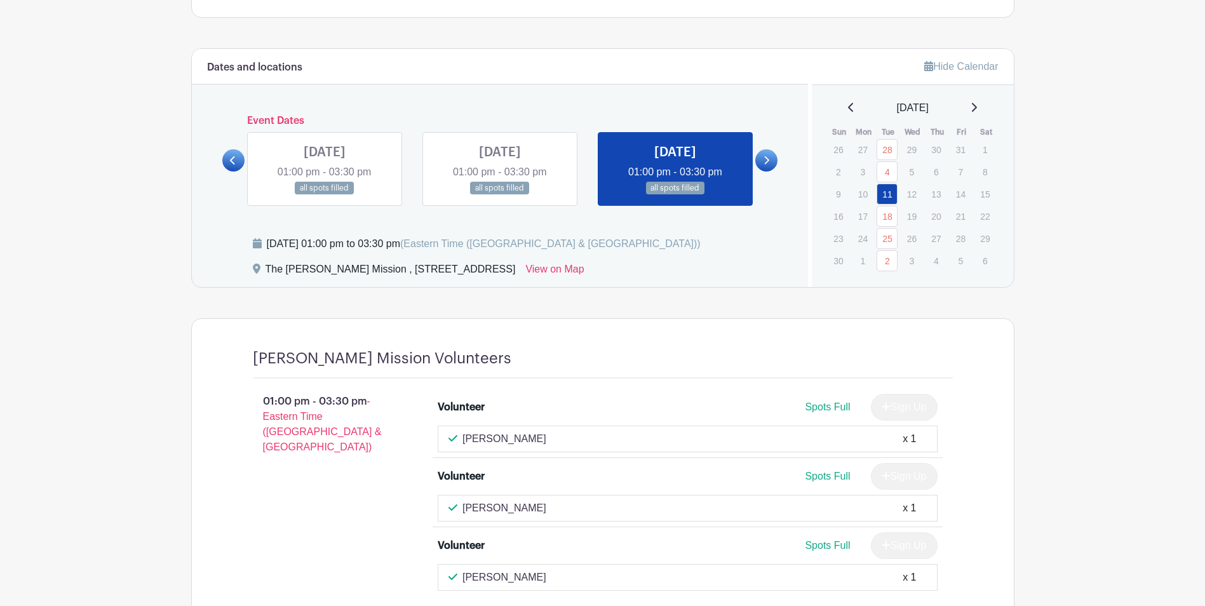
click at [977, 105] on icon at bounding box center [974, 107] width 6 height 10
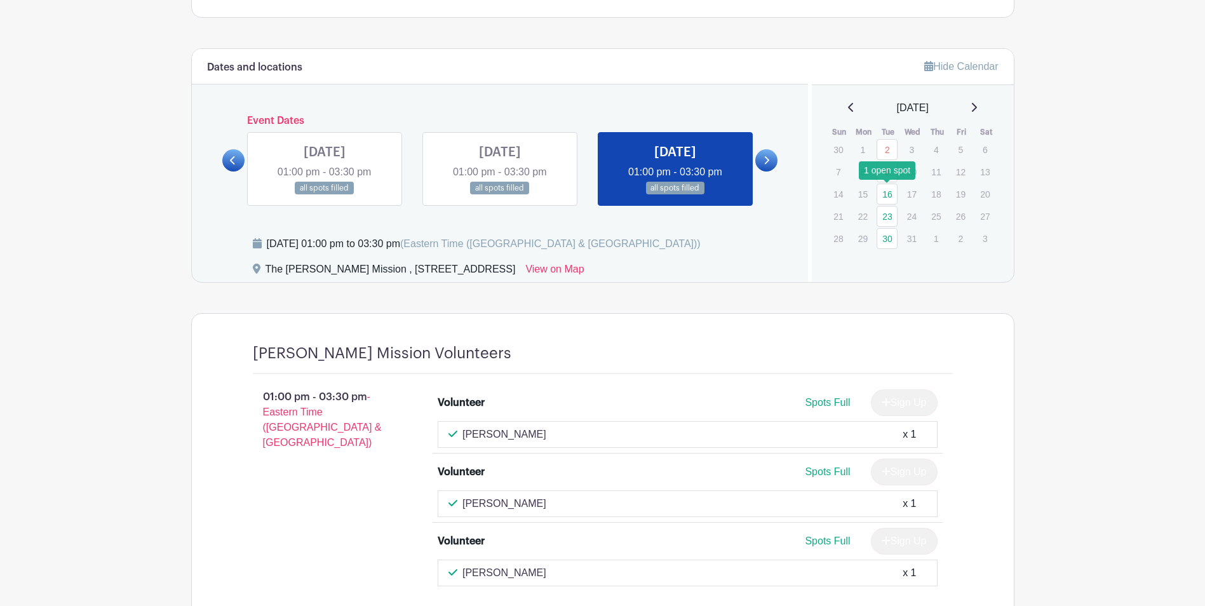
click at [887, 185] on link "16" at bounding box center [887, 194] width 21 height 21
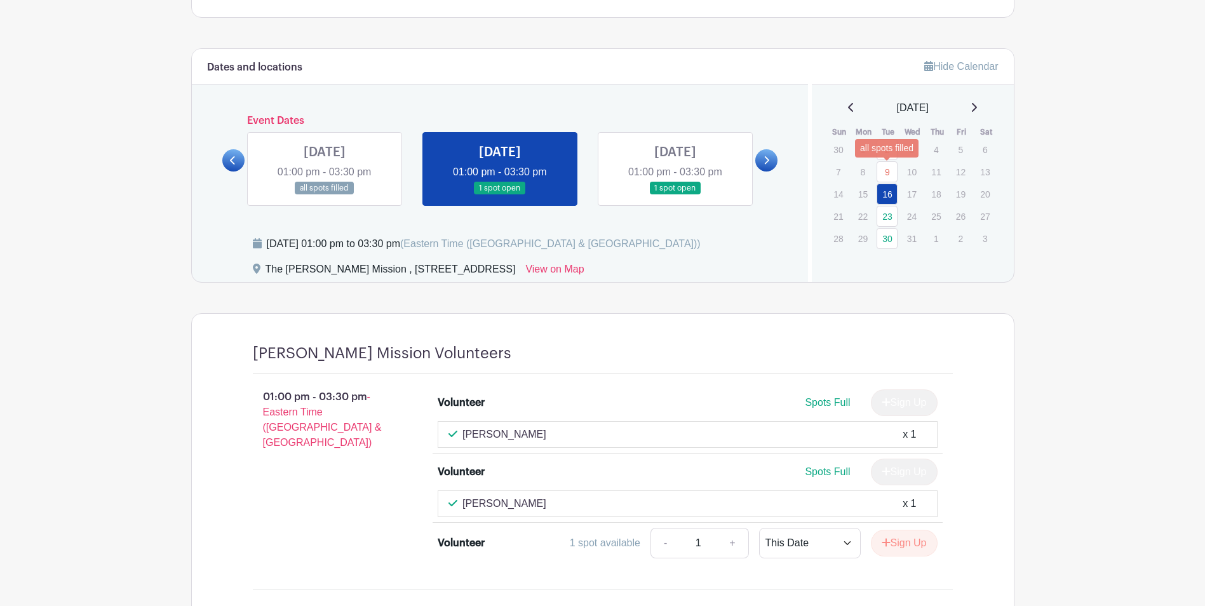
click at [887, 167] on link "9" at bounding box center [887, 171] width 21 height 21
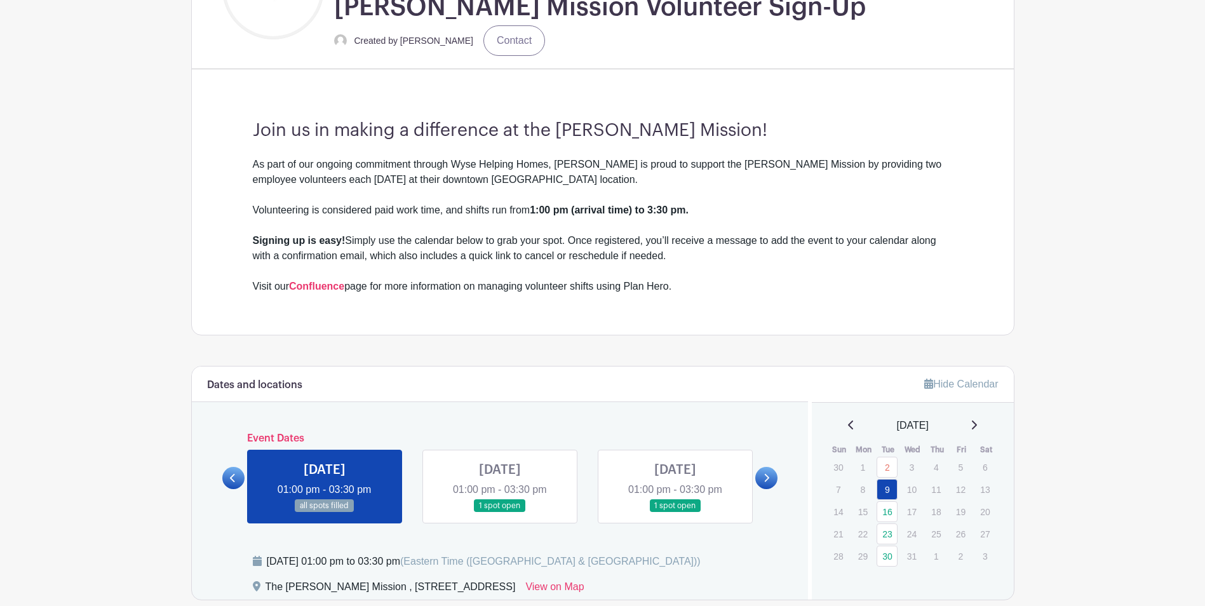
scroll to position [614, 0]
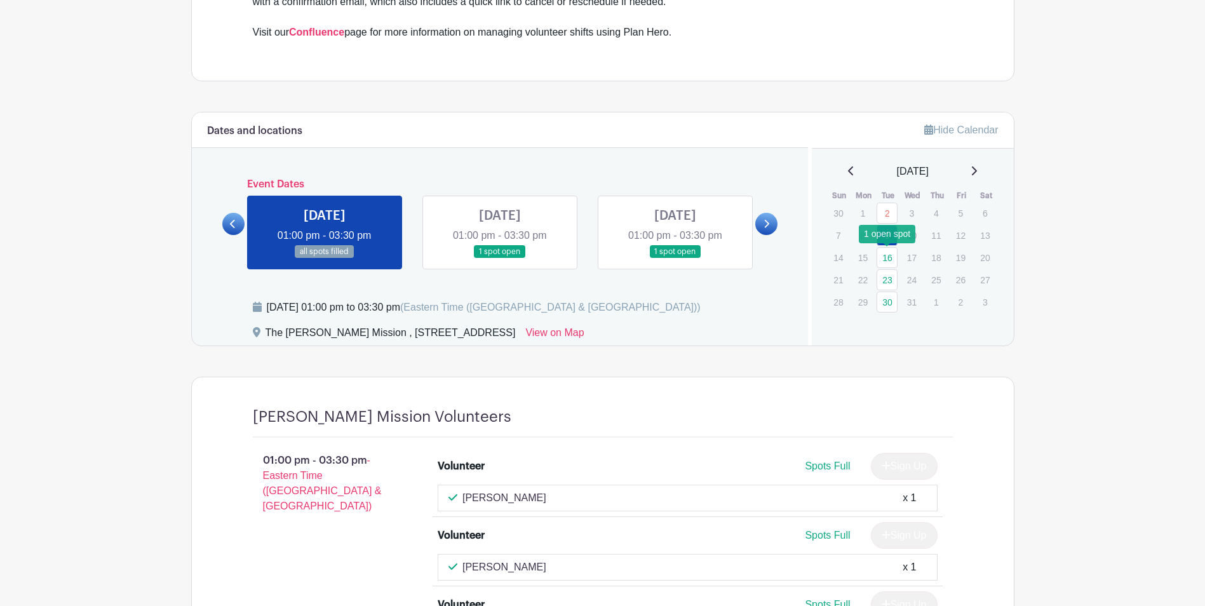
click at [890, 245] on div at bounding box center [887, 245] width 8 height 4
click at [891, 252] on link "16" at bounding box center [887, 257] width 21 height 21
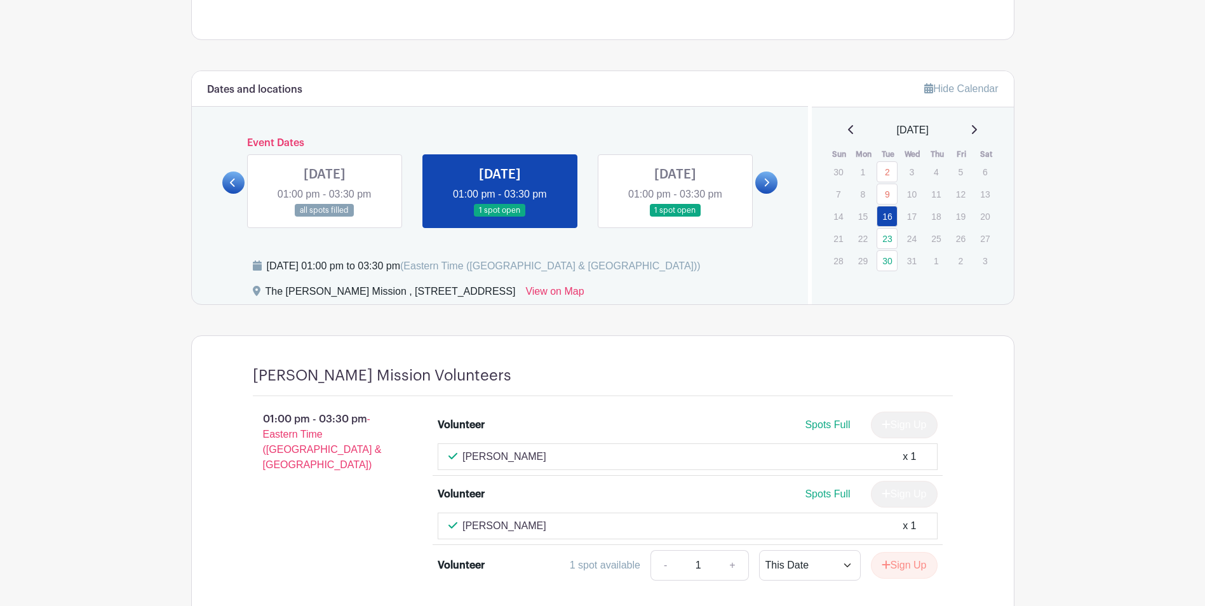
scroll to position [677, 0]
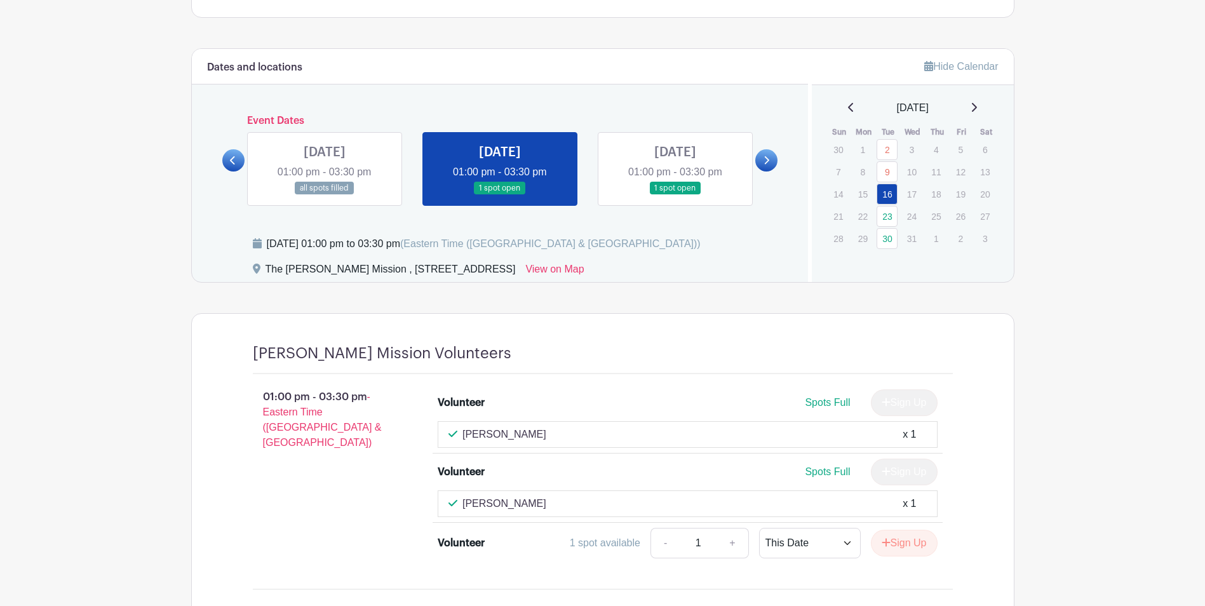
click at [905, 478] on div "Sign Up" at bounding box center [899, 472] width 77 height 27
click at [905, 476] on div "Sign Up" at bounding box center [899, 472] width 77 height 27
click at [907, 474] on div "Sign Up" at bounding box center [899, 472] width 77 height 27
click at [904, 473] on div "Sign Up" at bounding box center [899, 472] width 77 height 27
click at [617, 462] on div "Spots Full Sign Up" at bounding box center [750, 472] width 375 height 27
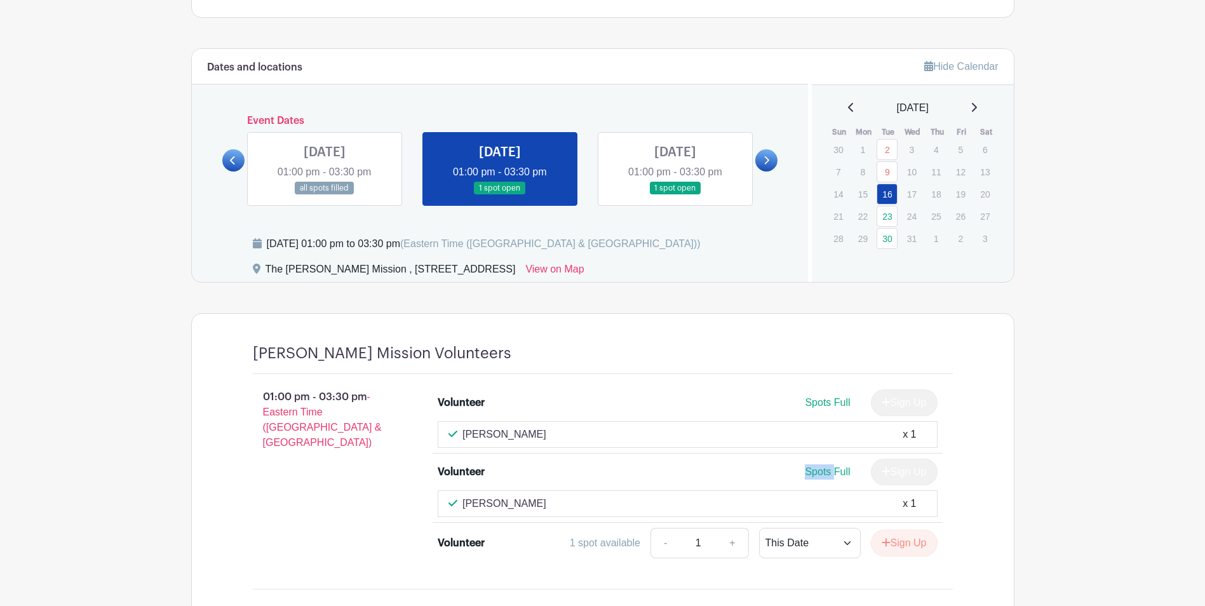
click at [618, 461] on div "Spots Full Sign Up" at bounding box center [750, 472] width 375 height 27
click at [882, 227] on td "30" at bounding box center [888, 238] width 25 height 22
click at [888, 217] on link "23" at bounding box center [887, 216] width 21 height 21
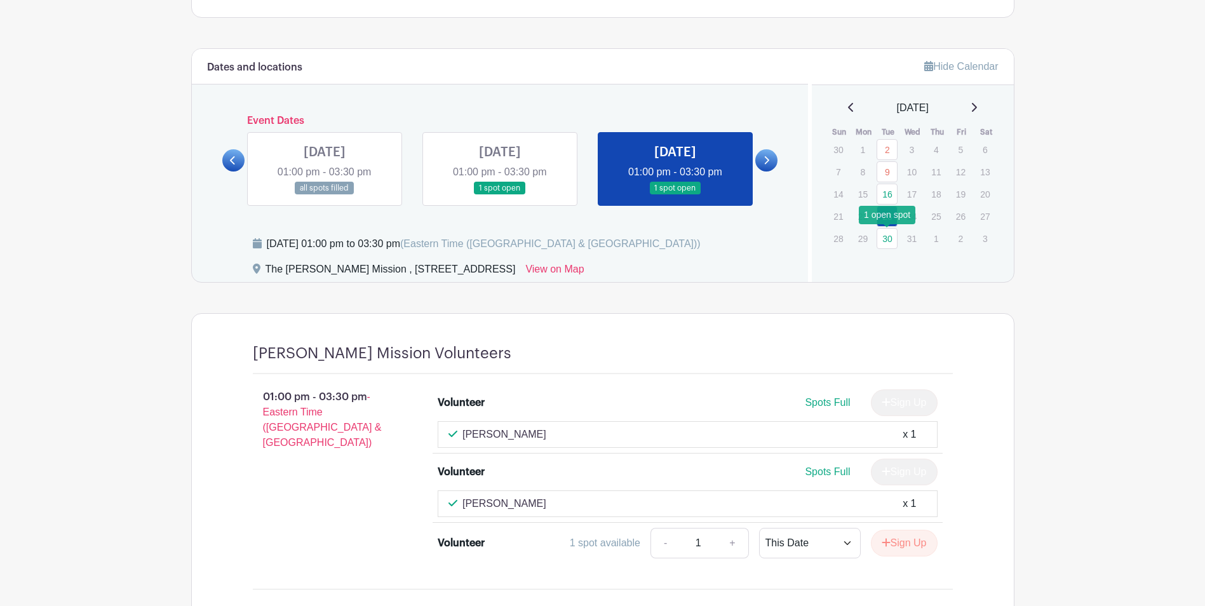
click at [887, 235] on link "30" at bounding box center [887, 238] width 21 height 21
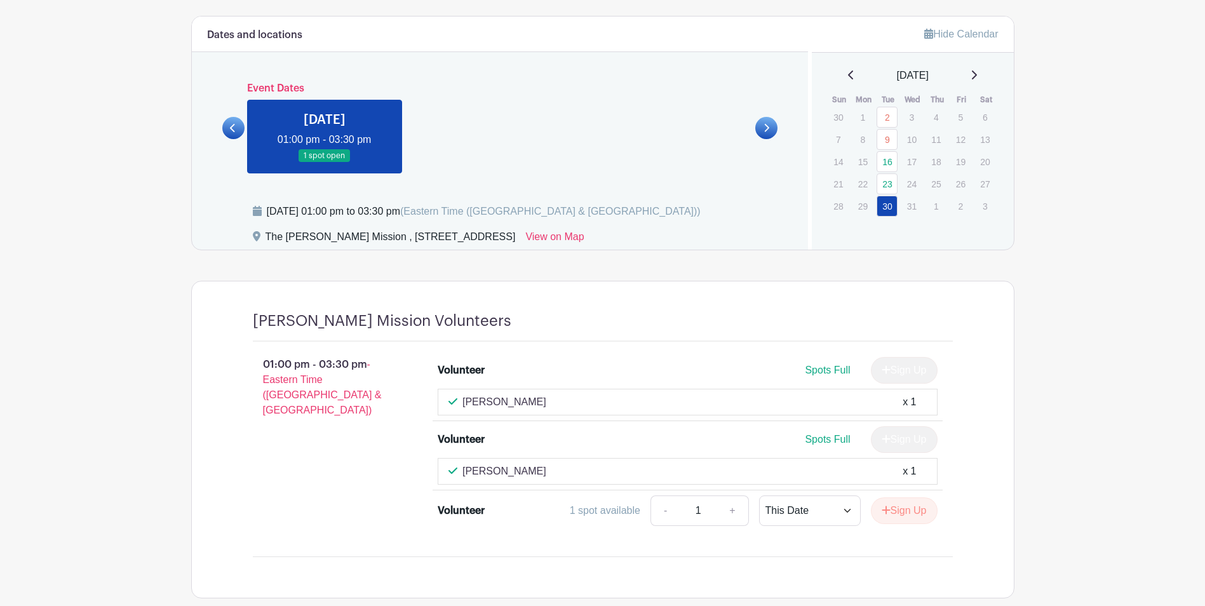
scroll to position [781, 0]
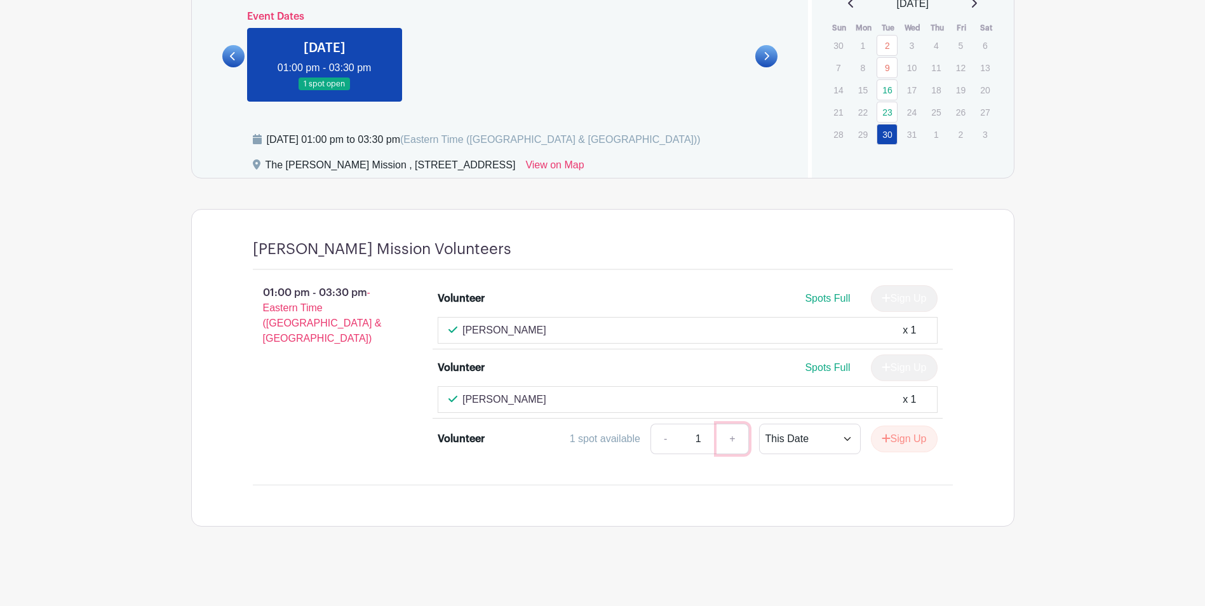
click at [720, 443] on link "+" at bounding box center [733, 439] width 32 height 30
click at [725, 441] on link "+" at bounding box center [733, 439] width 32 height 30
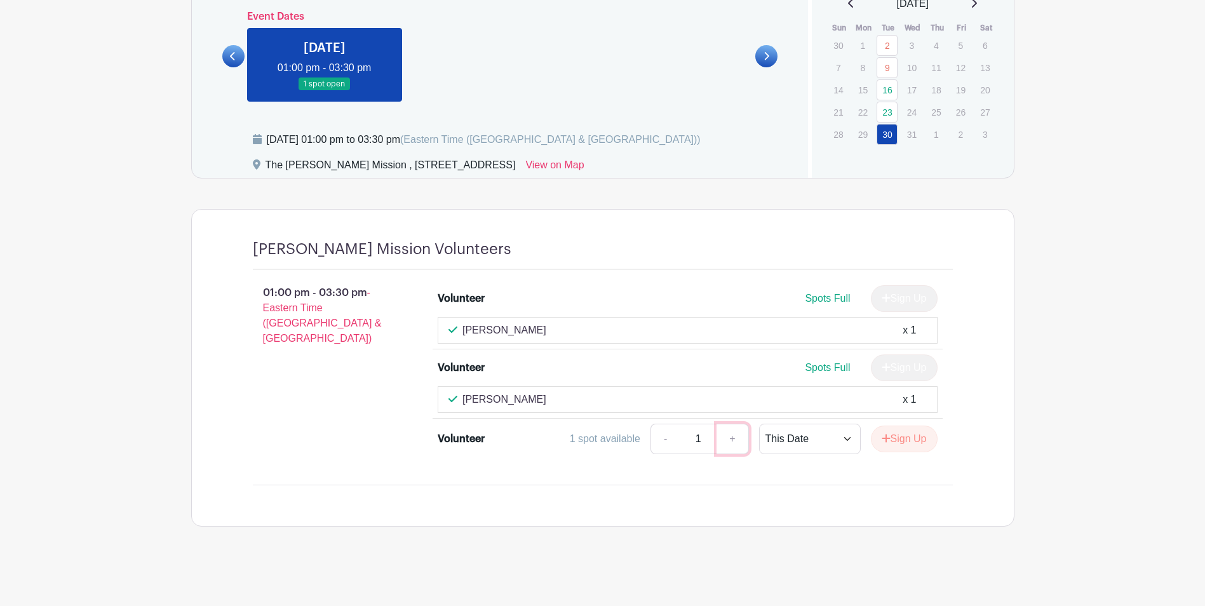
click at [725, 441] on link "+" at bounding box center [733, 439] width 32 height 30
click at [668, 439] on link "-" at bounding box center [664, 439] width 29 height 30
click at [731, 438] on link "+" at bounding box center [733, 439] width 32 height 30
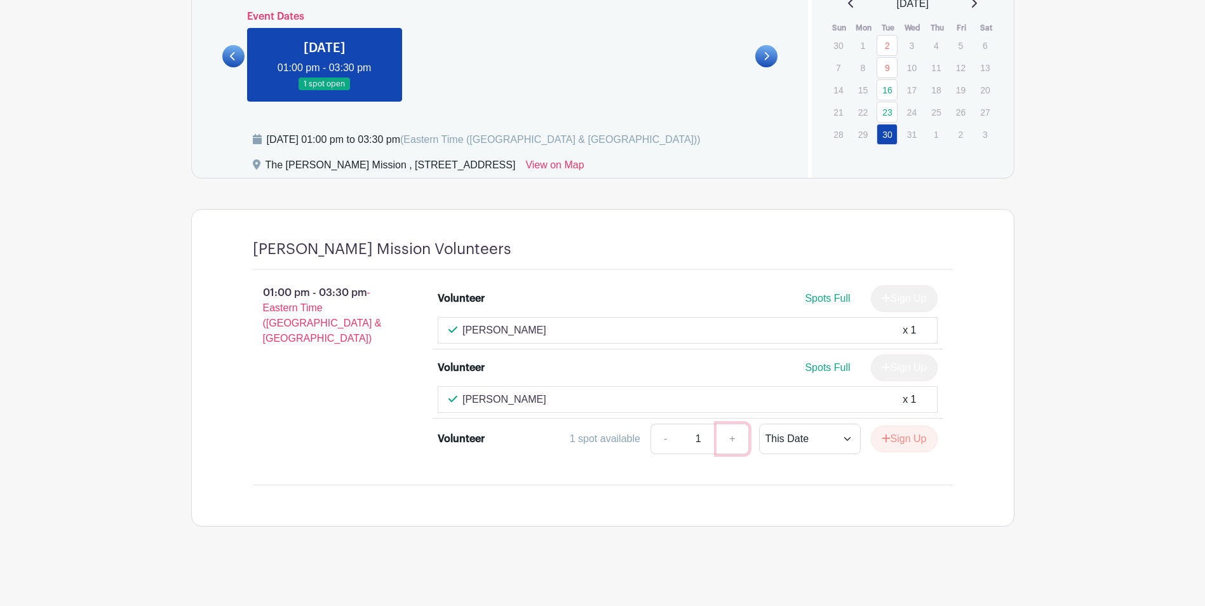
click at [731, 438] on link "+" at bounding box center [733, 439] width 32 height 30
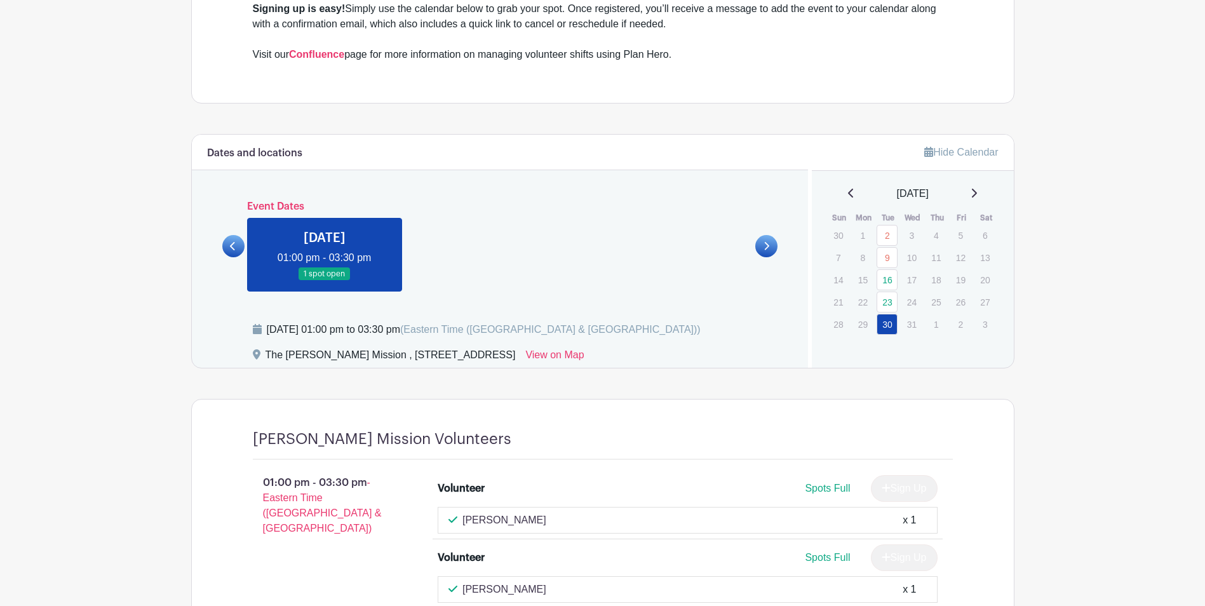
scroll to position [591, 0]
click at [919, 192] on span "[DATE]" at bounding box center [913, 194] width 32 height 15
click at [848, 194] on icon at bounding box center [851, 194] width 6 height 10
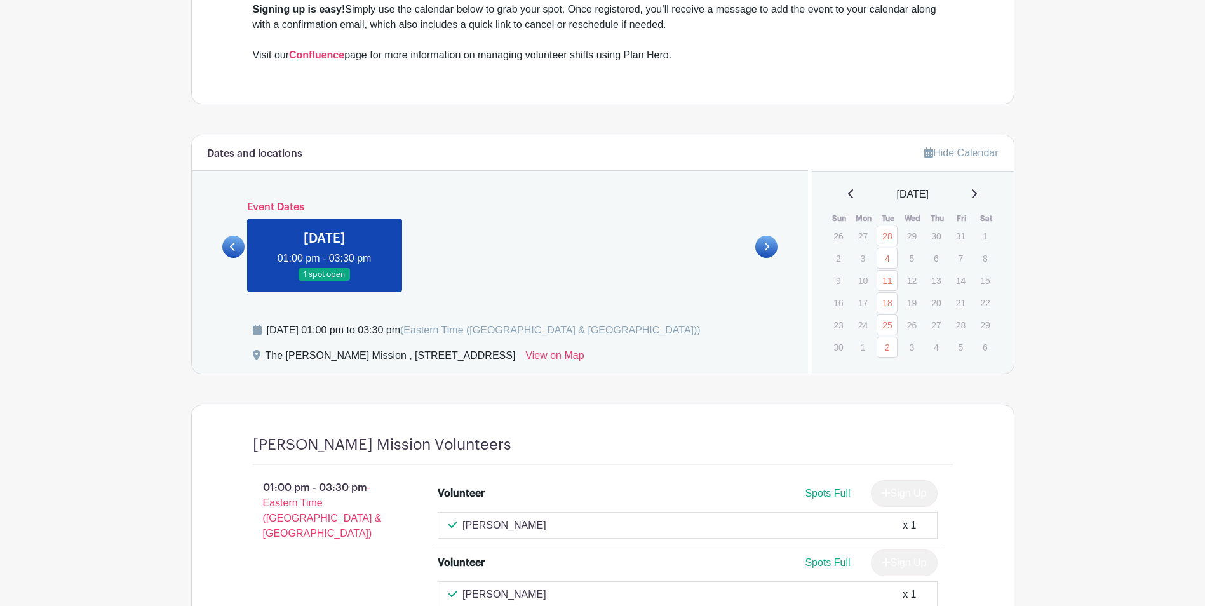
click at [834, 192] on div "[DATE]" at bounding box center [913, 194] width 172 height 15
click at [848, 193] on icon at bounding box center [850, 193] width 5 height 9
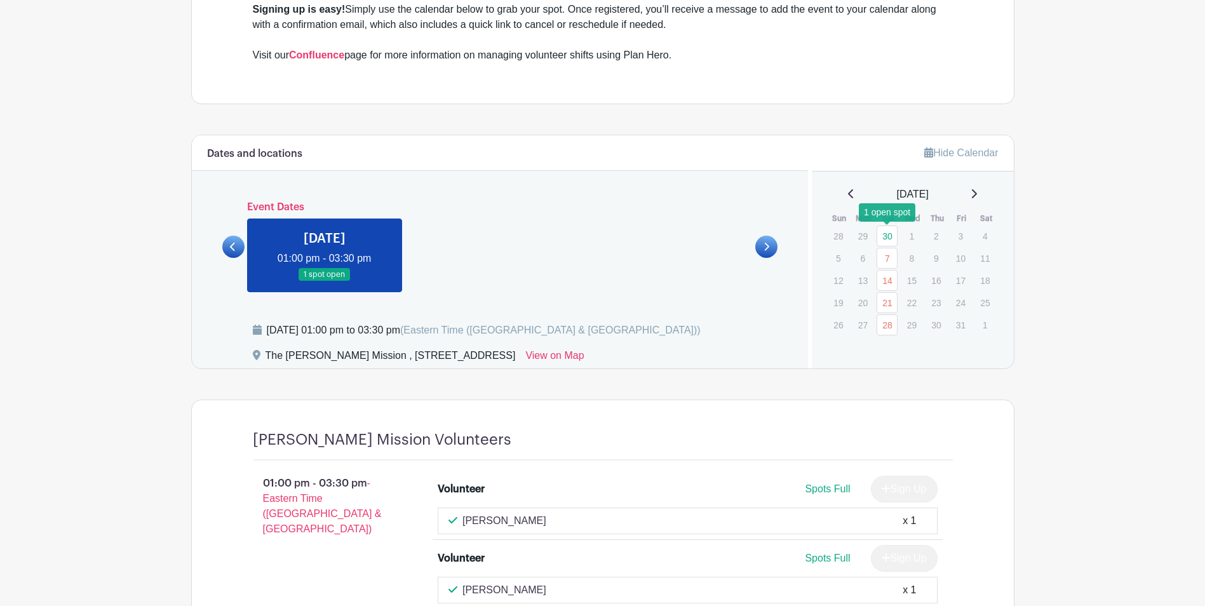
click at [886, 237] on link "30" at bounding box center [887, 236] width 21 height 21
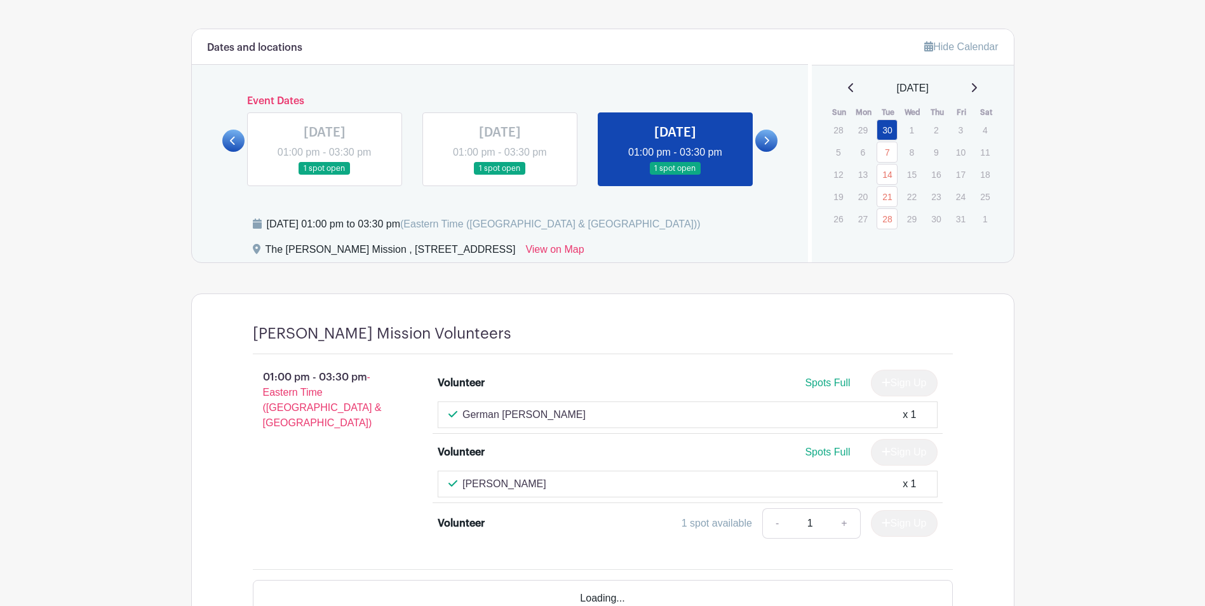
scroll to position [718, 0]
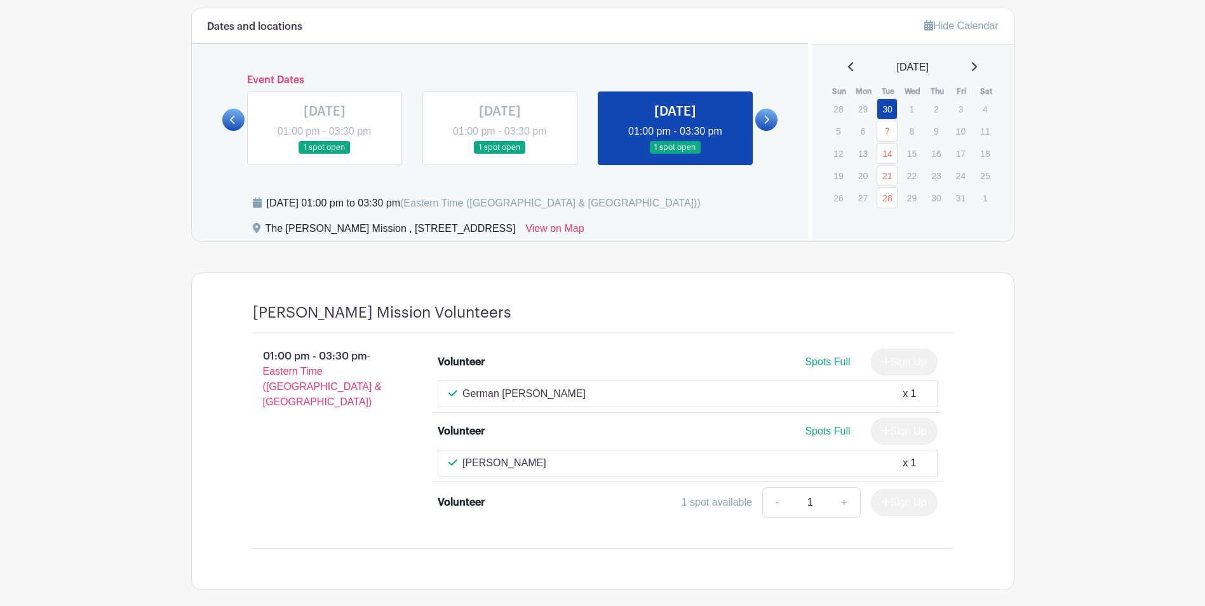
click at [848, 69] on icon at bounding box center [851, 67] width 6 height 10
click at [890, 172] on link "23" at bounding box center [887, 175] width 21 height 21
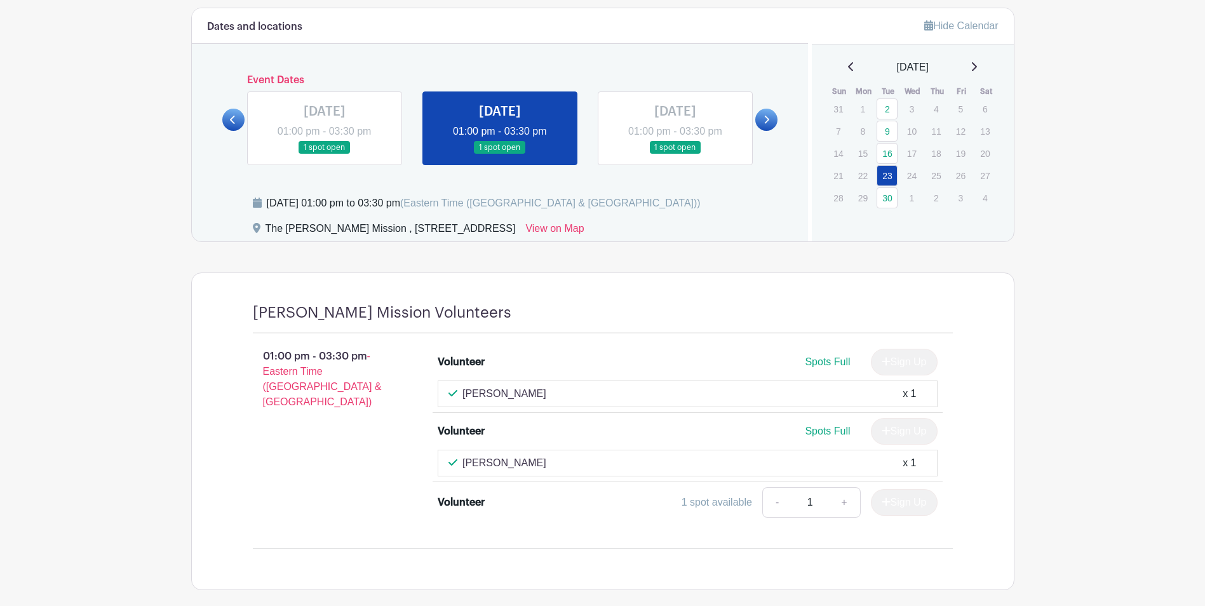
click at [977, 66] on icon at bounding box center [974, 67] width 6 height 10
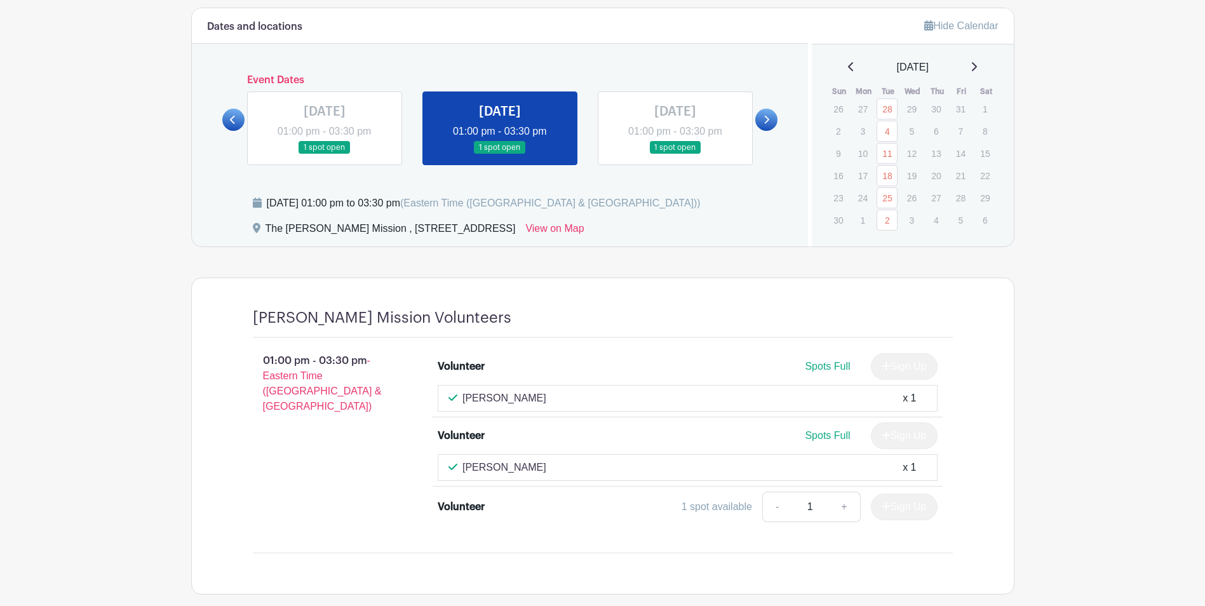
click at [977, 66] on icon at bounding box center [974, 67] width 6 height 10
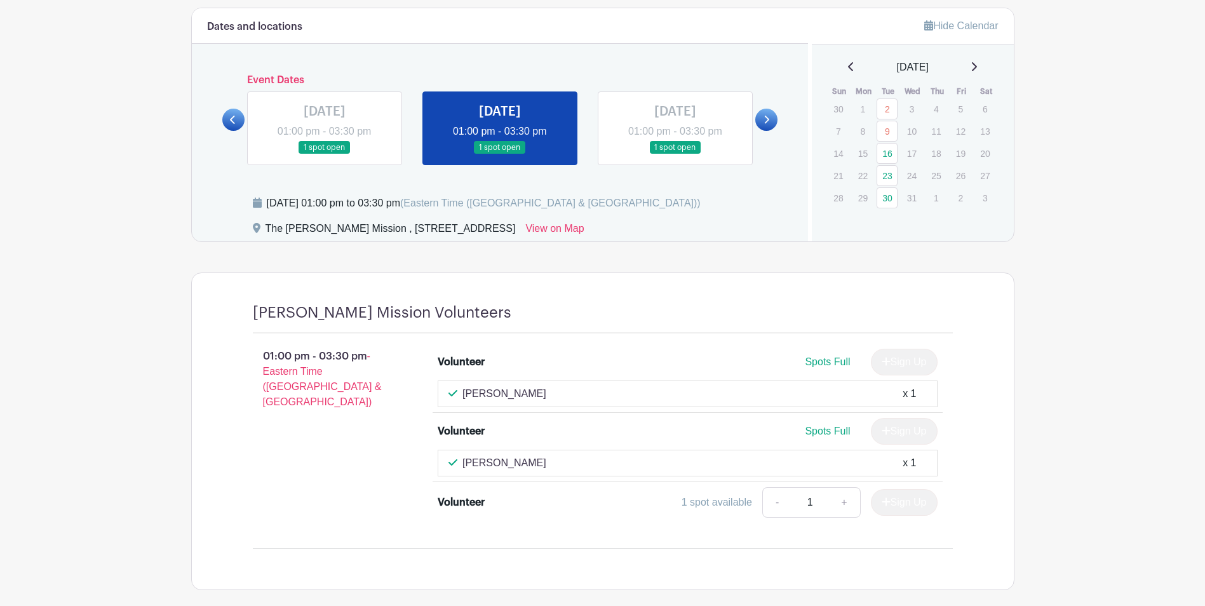
click at [848, 70] on icon at bounding box center [851, 67] width 6 height 10
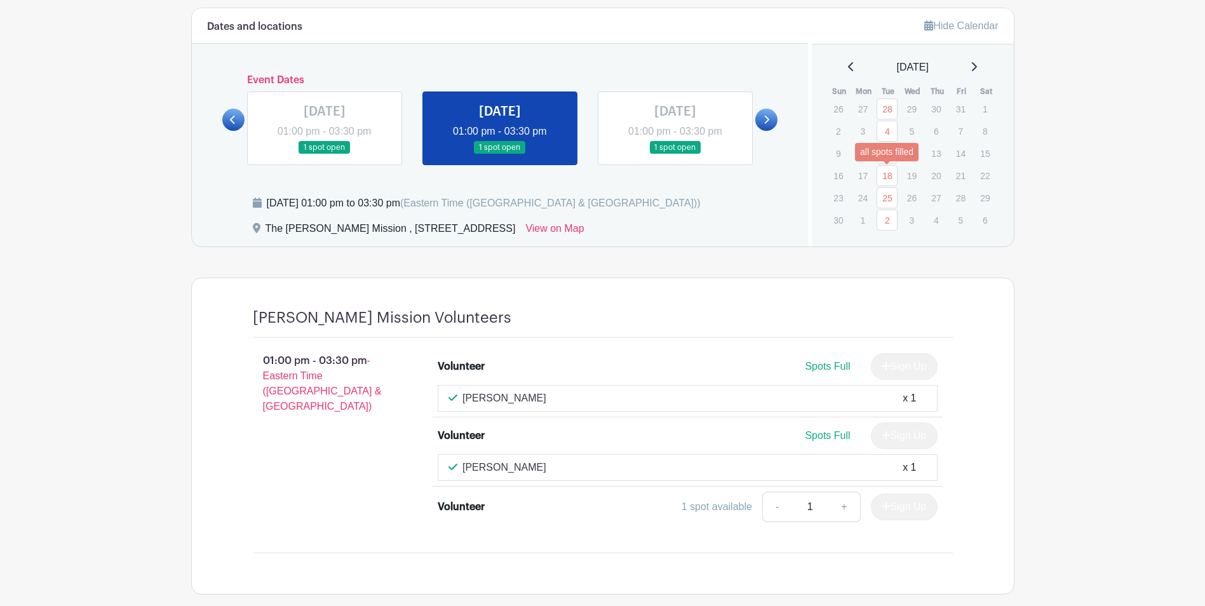
click at [886, 166] on link "18" at bounding box center [887, 175] width 21 height 21
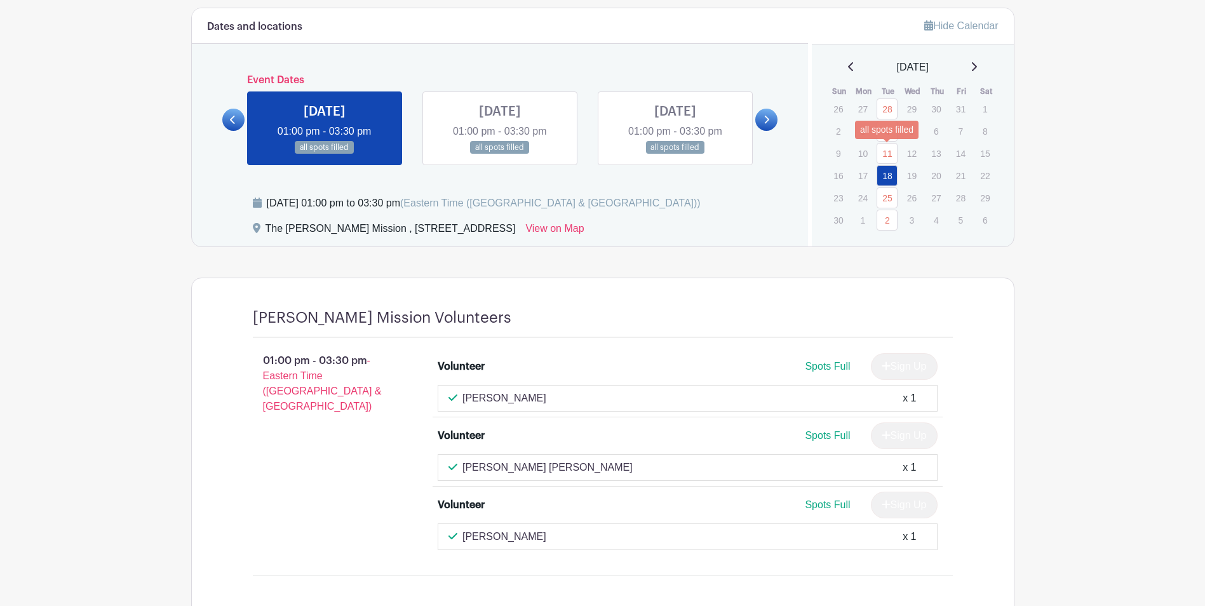
click at [889, 138] on link "4" at bounding box center [887, 131] width 21 height 21
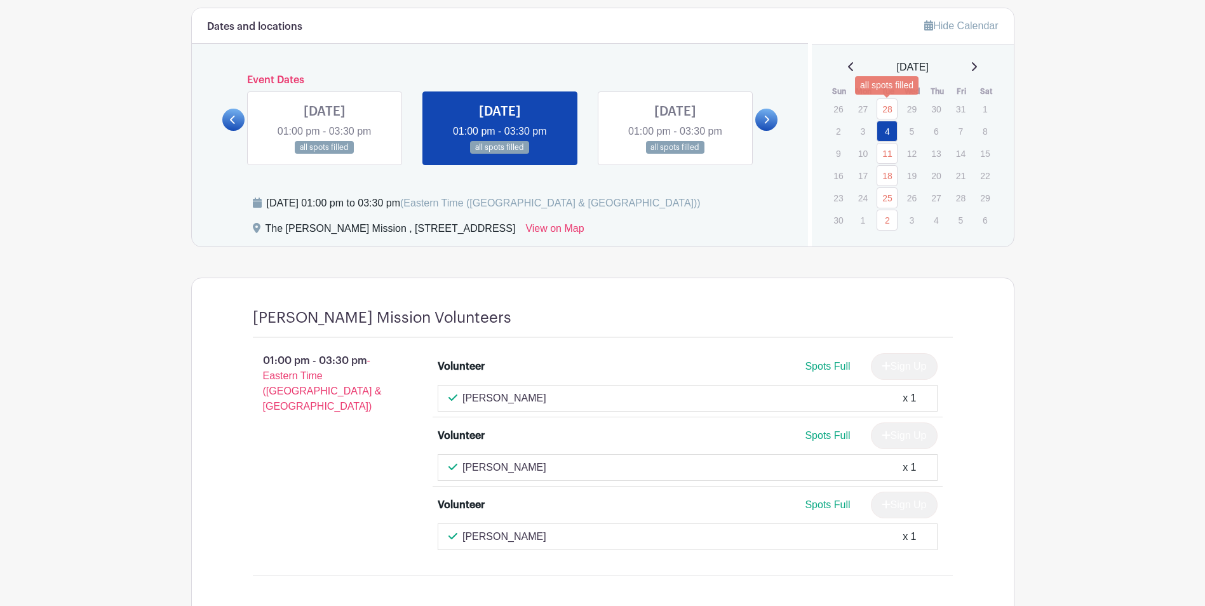
click at [889, 109] on link "28" at bounding box center [887, 108] width 21 height 21
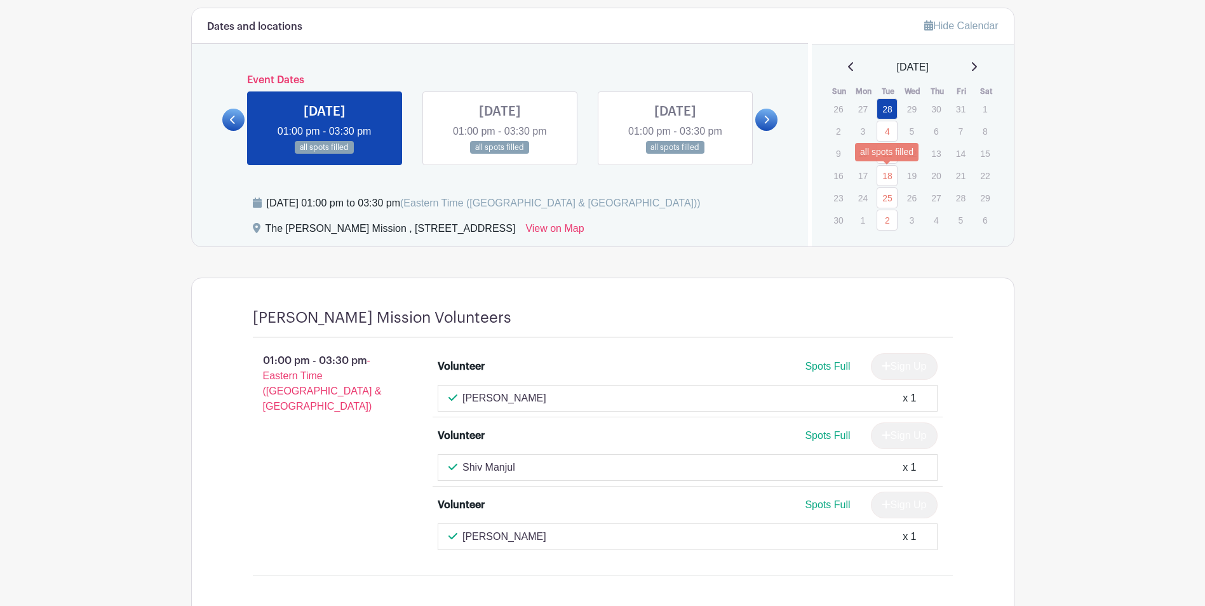
click at [891, 174] on link "18" at bounding box center [887, 175] width 21 height 21
click at [889, 199] on link "25" at bounding box center [887, 197] width 21 height 21
